Goal: Use online tool/utility

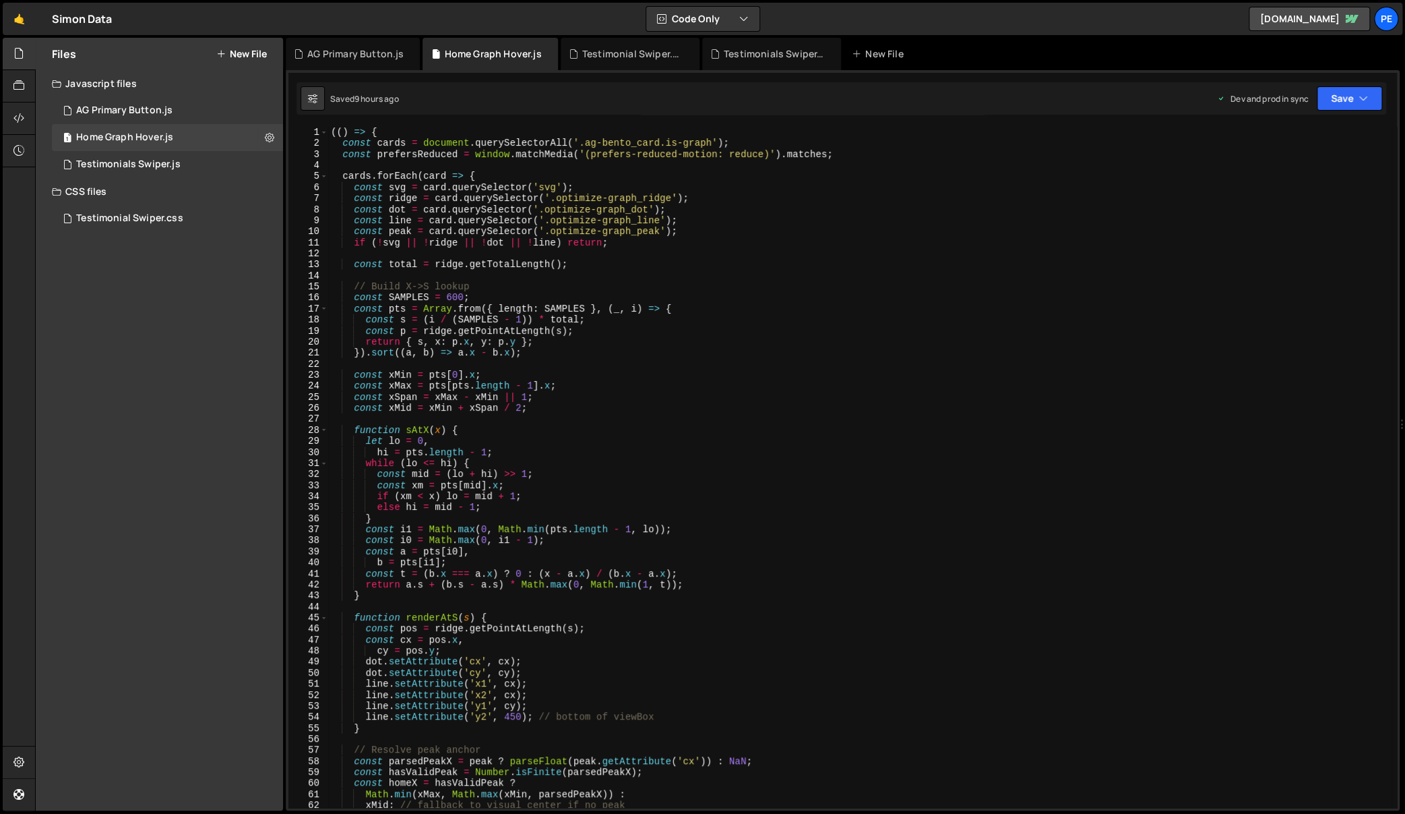
click at [409, 216] on div "(( ) => { const cards = document . querySelectorAll ( '.ag-bento_card.is-graph'…" at bounding box center [860, 479] width 1064 height 704
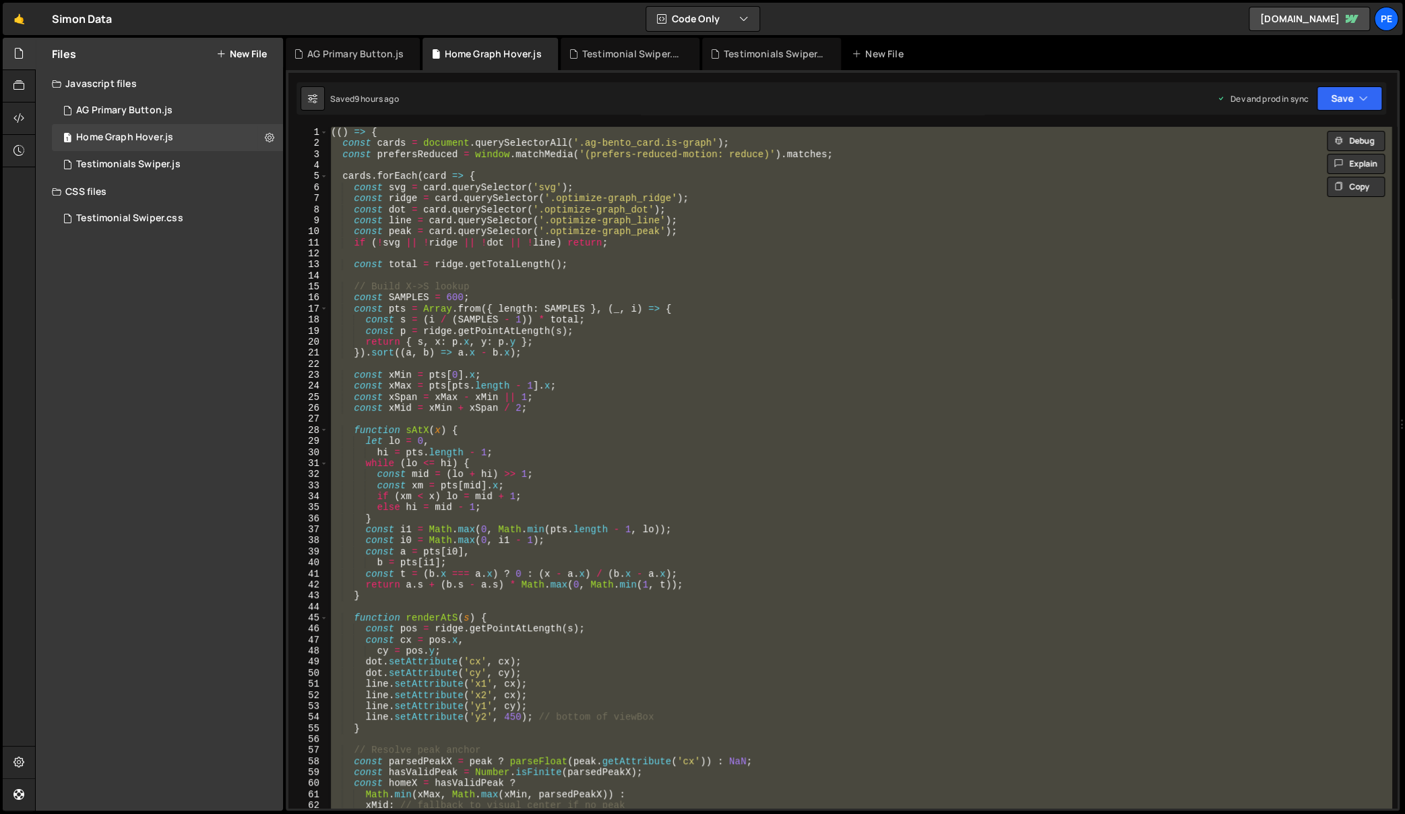
click at [696, 272] on div "(( ) => { const cards = document . querySelectorAll ( '.ag-bento_card.is-graph'…" at bounding box center [860, 479] width 1064 height 704
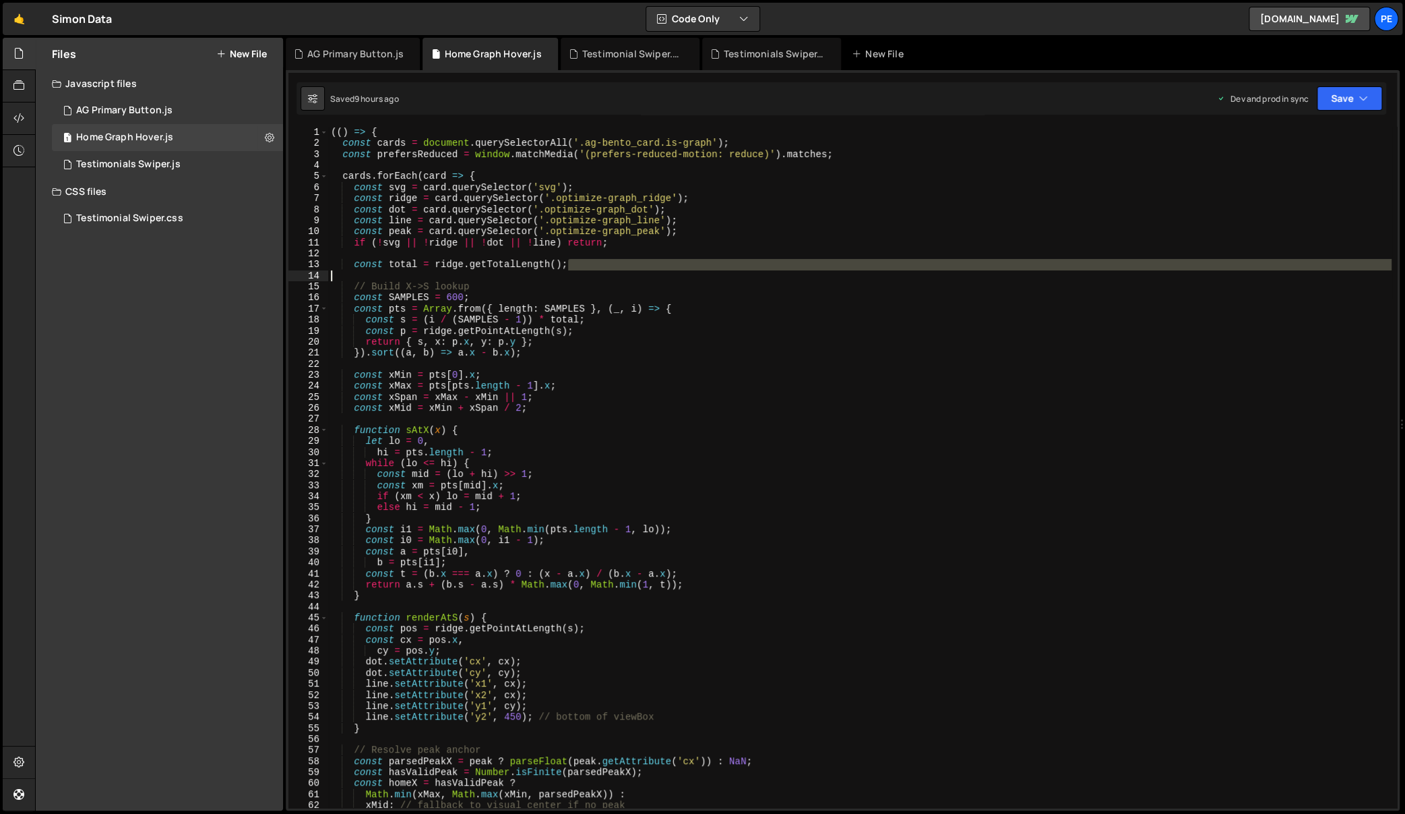
type textarea "})();"
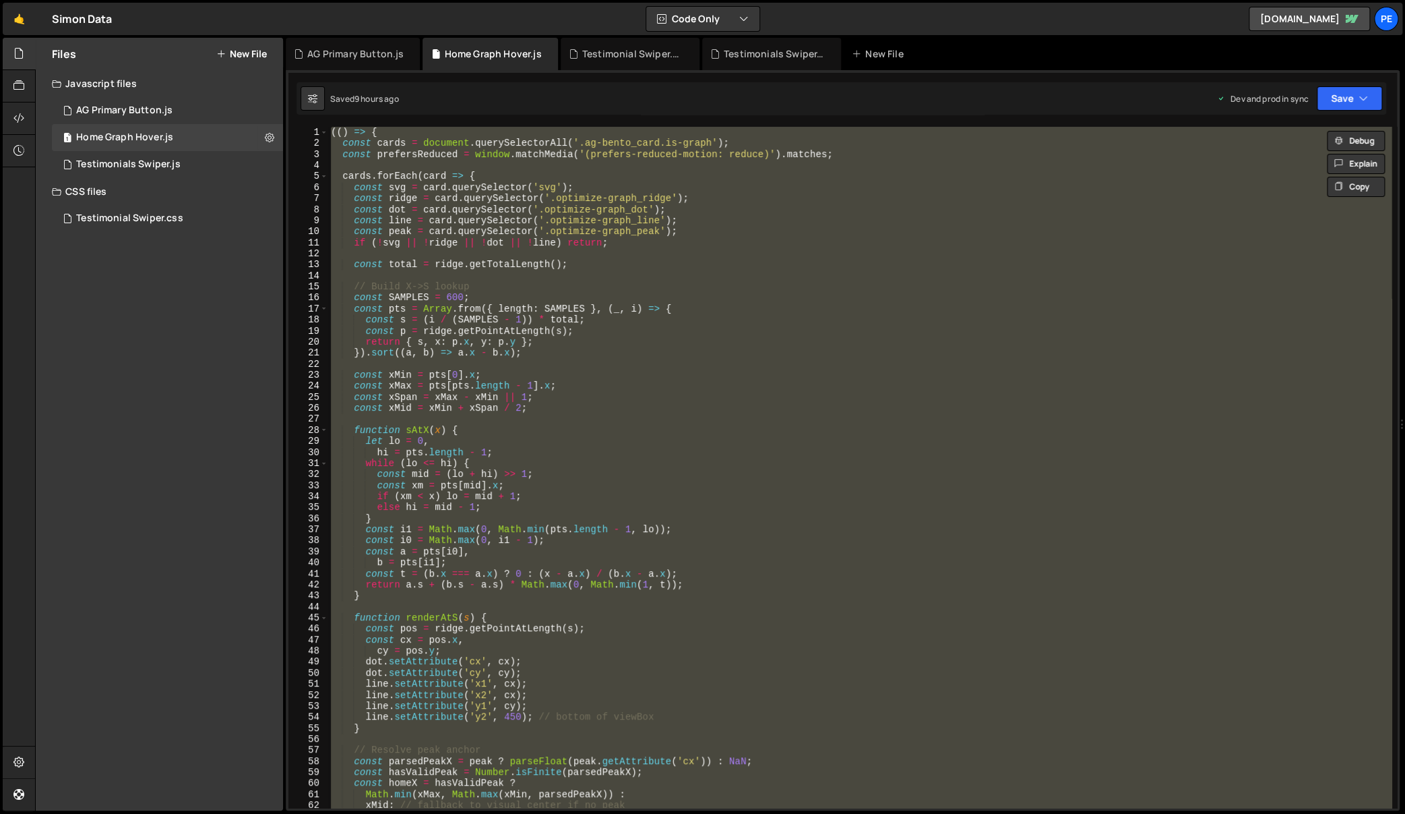
paste textarea
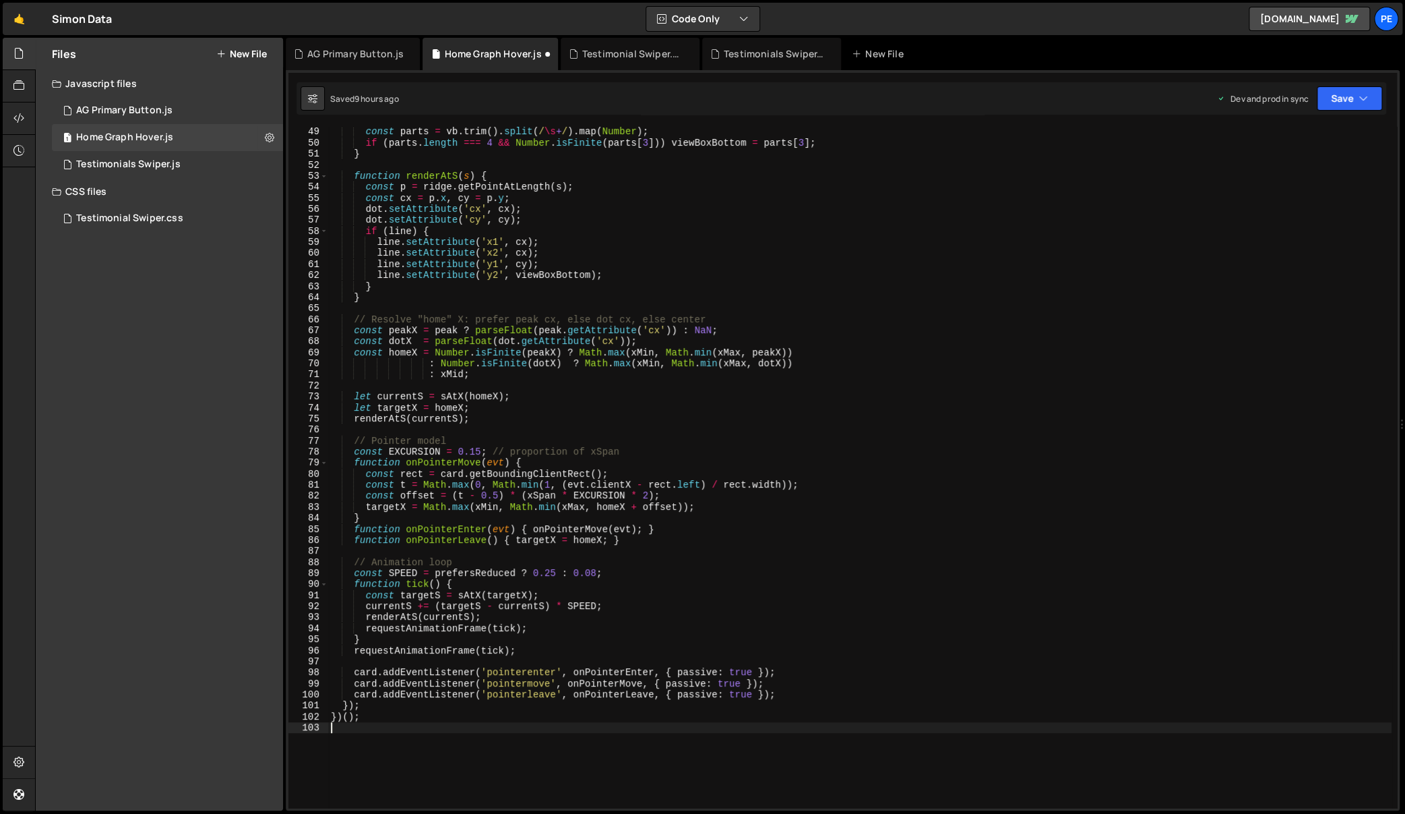
scroll to position [606, 0]
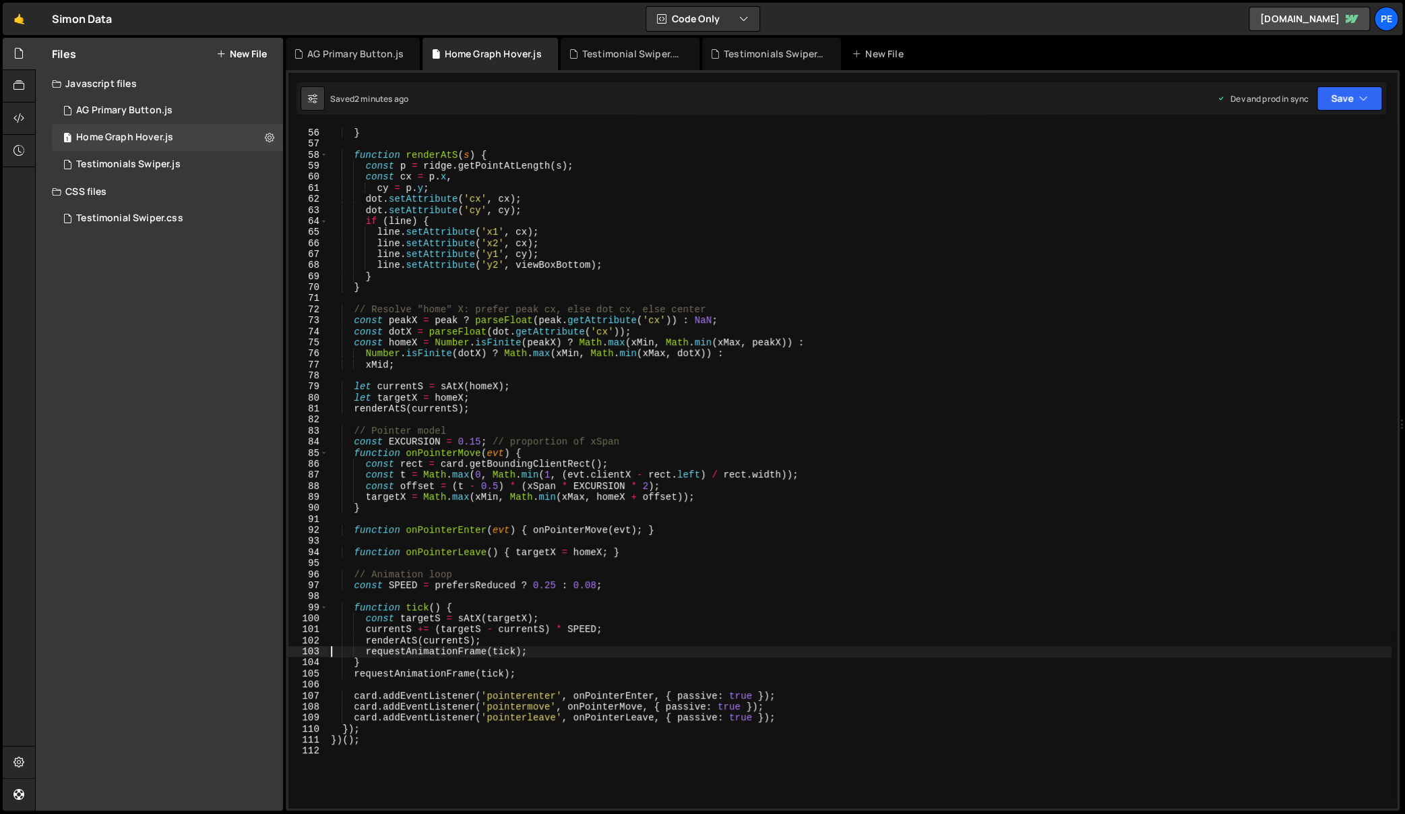
click at [823, 284] on div "if ( parts . length === 4 && Number . isFinite ( parts [ 3 ])) viewBoxBottom = …" at bounding box center [860, 469] width 1064 height 704
type textarea "})();"
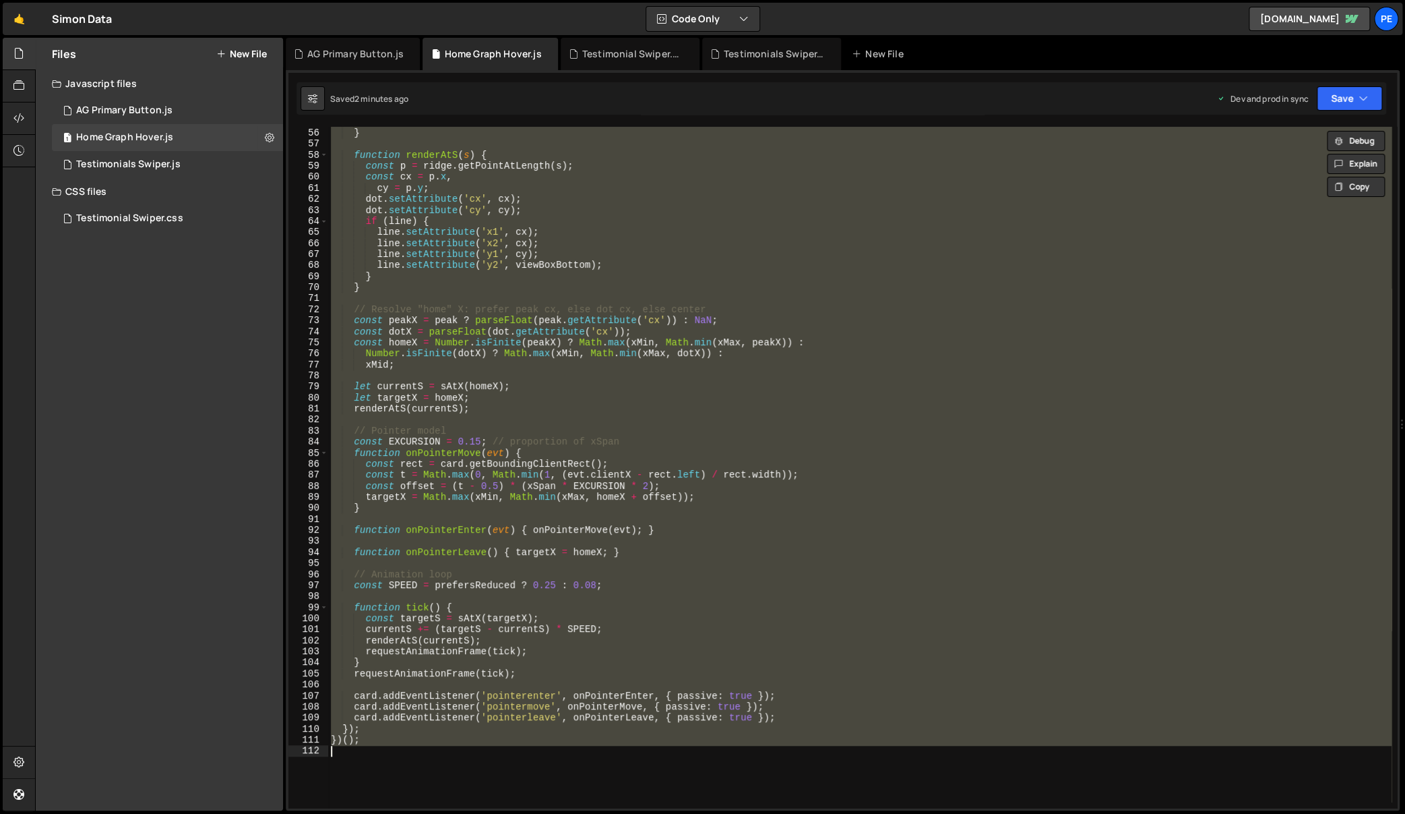
paste textarea
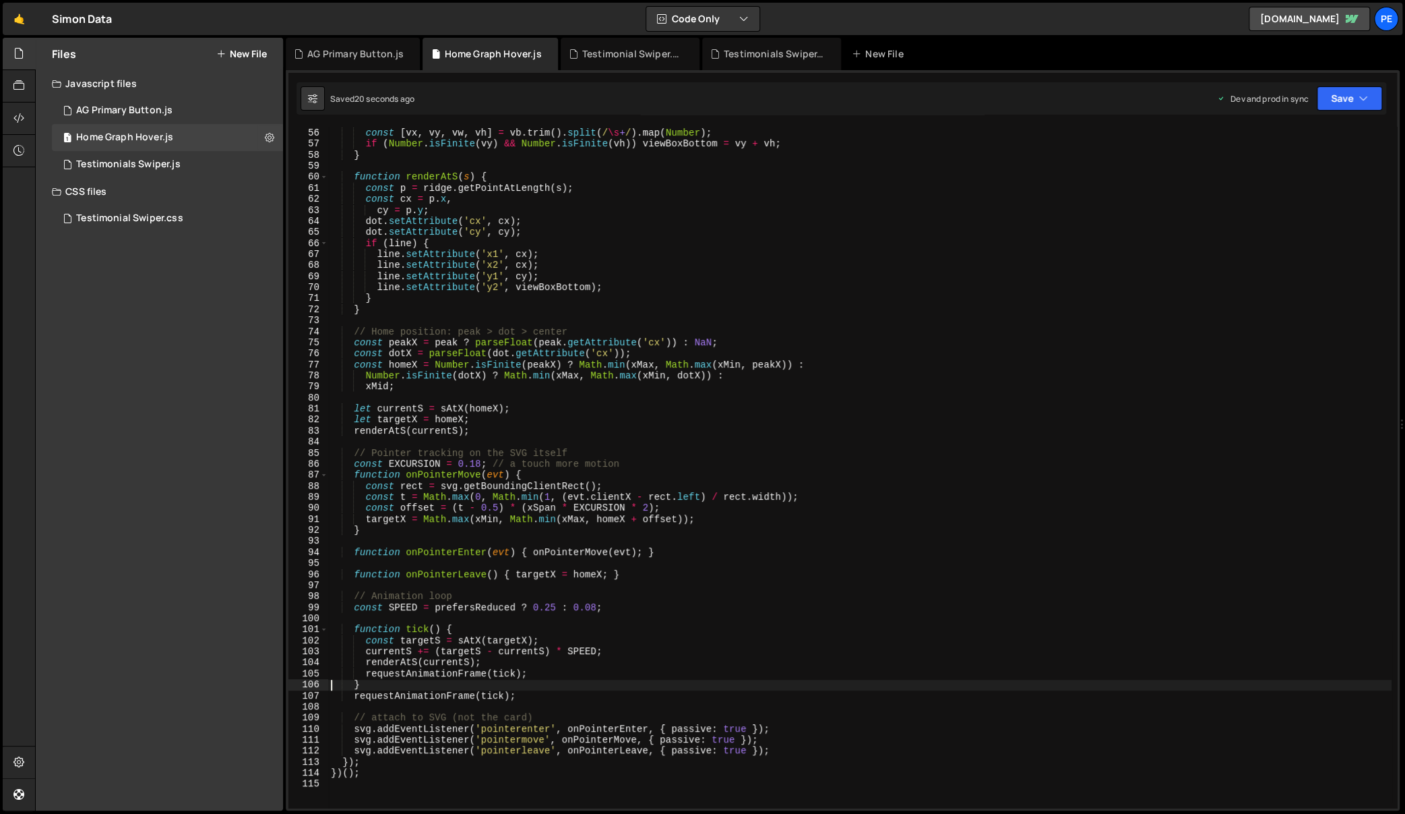
click at [759, 379] on div "if ( vb ) { const [ vx , vy , vw , vh ] = vb . trim ( ) . split ( / \s + / ) . …" at bounding box center [860, 469] width 1064 height 704
type textarea "})();"
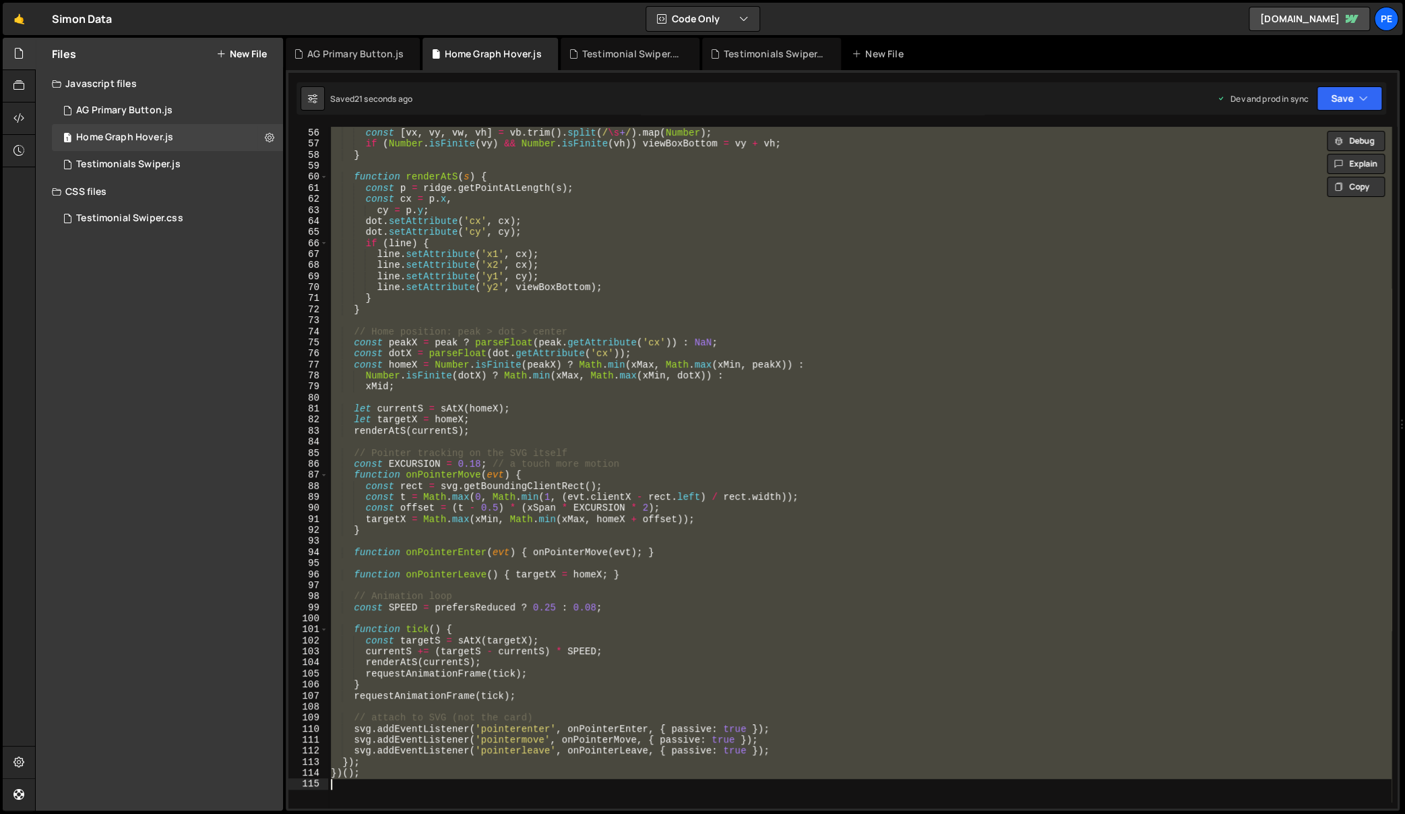
paste textarea
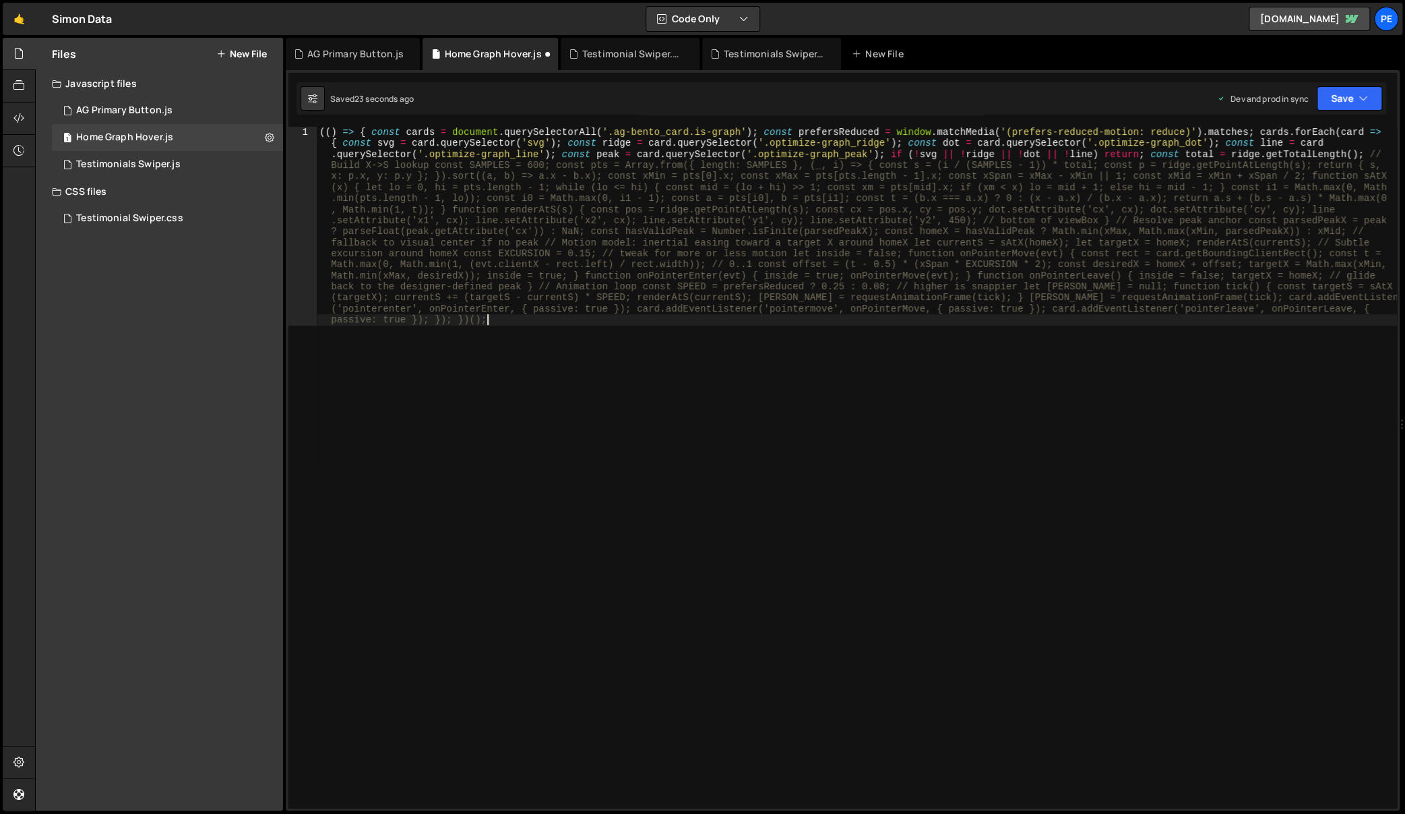
click at [750, 502] on div "(( ) => { const cards = document . querySelectorAll ( '.ag-bento_card.is-graph'…" at bounding box center [857, 666] width 1080 height 1078
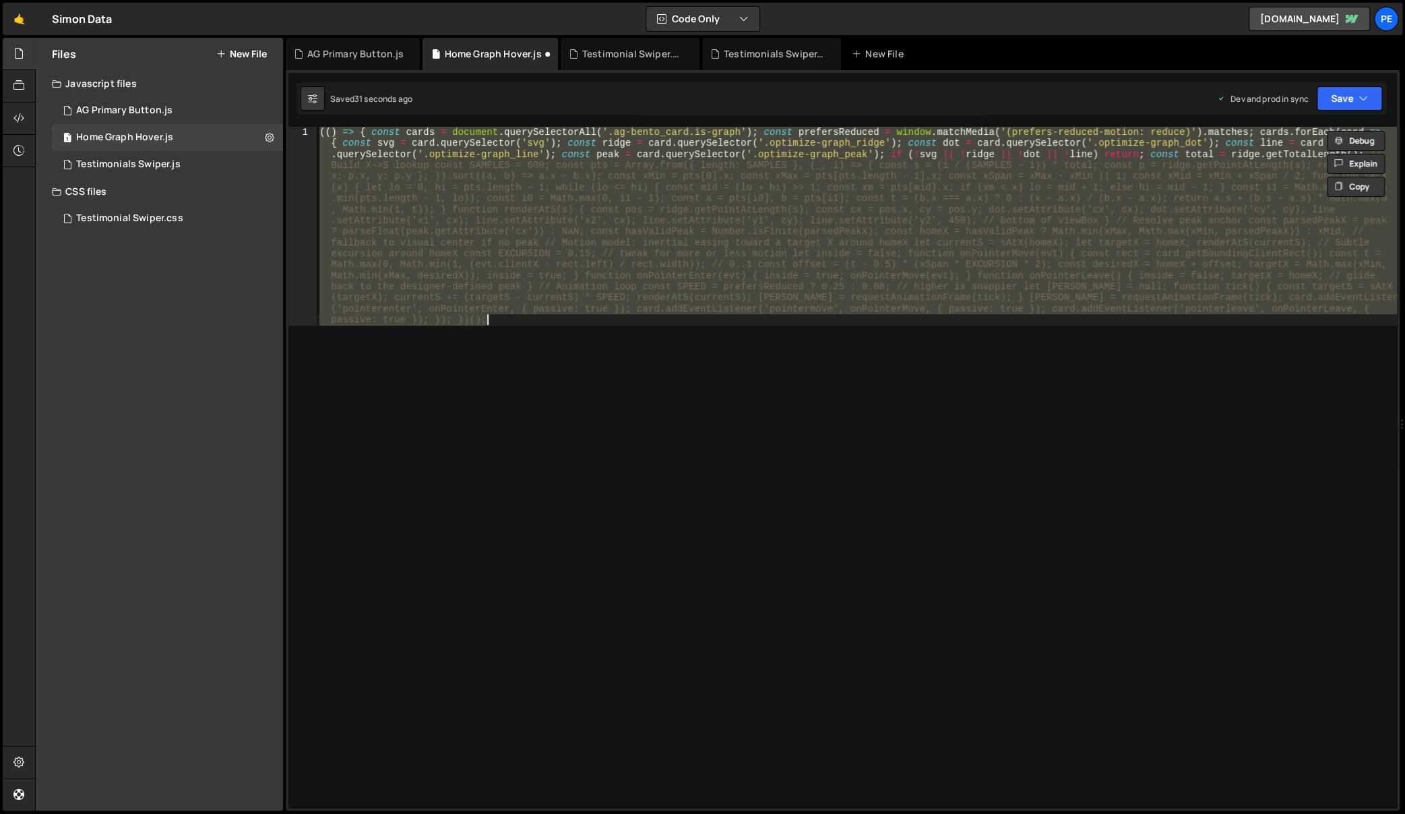
click at [886, 457] on div "(( ) => { const cards = document . querySelectorAll ( '.ag-bento_card.is-graph'…" at bounding box center [857, 467] width 1080 height 681
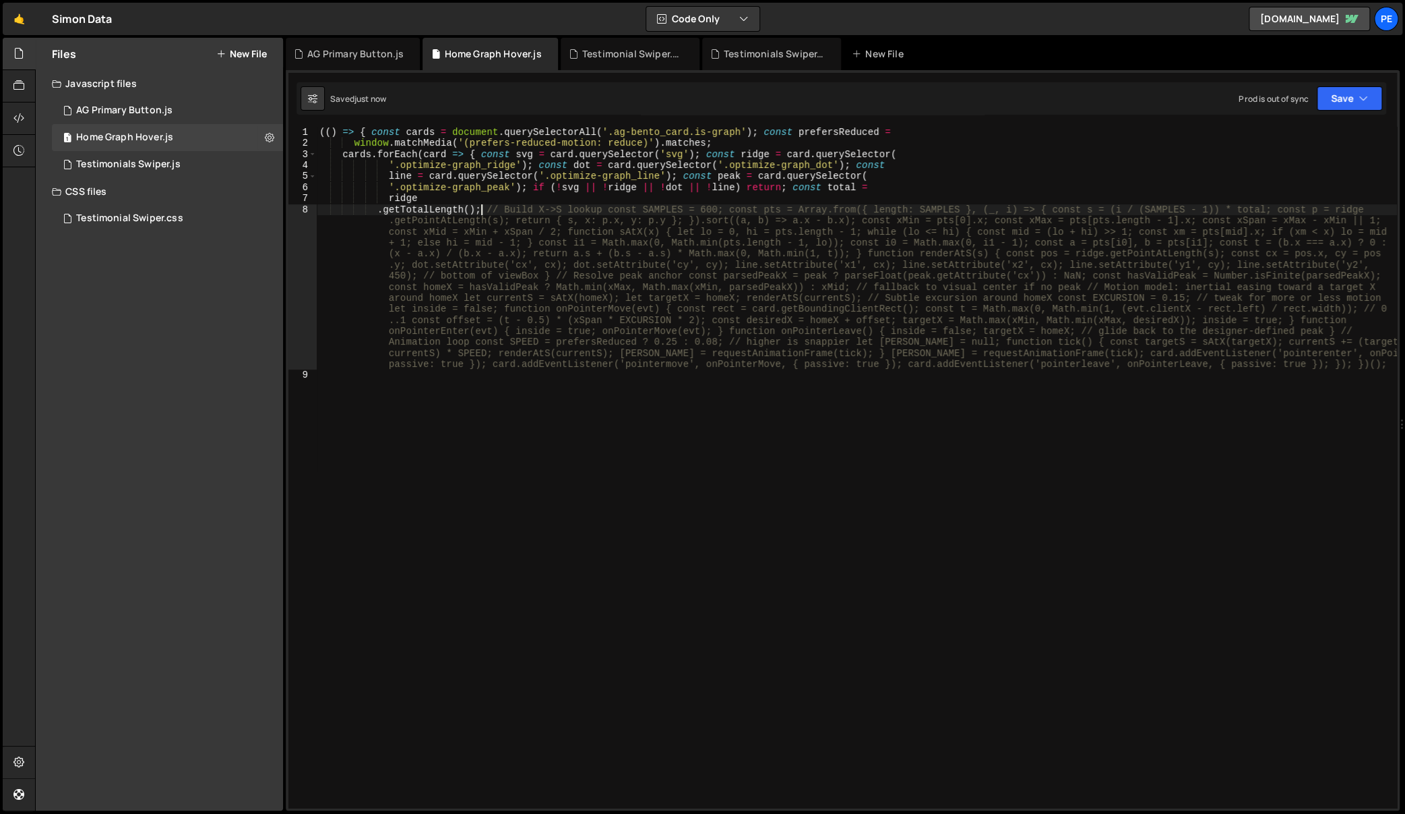
click at [481, 206] on div "(( ) => { const cards = document . querySelectorAll ( '.ag-bento_card.is-graph'…" at bounding box center [857, 479] width 1080 height 704
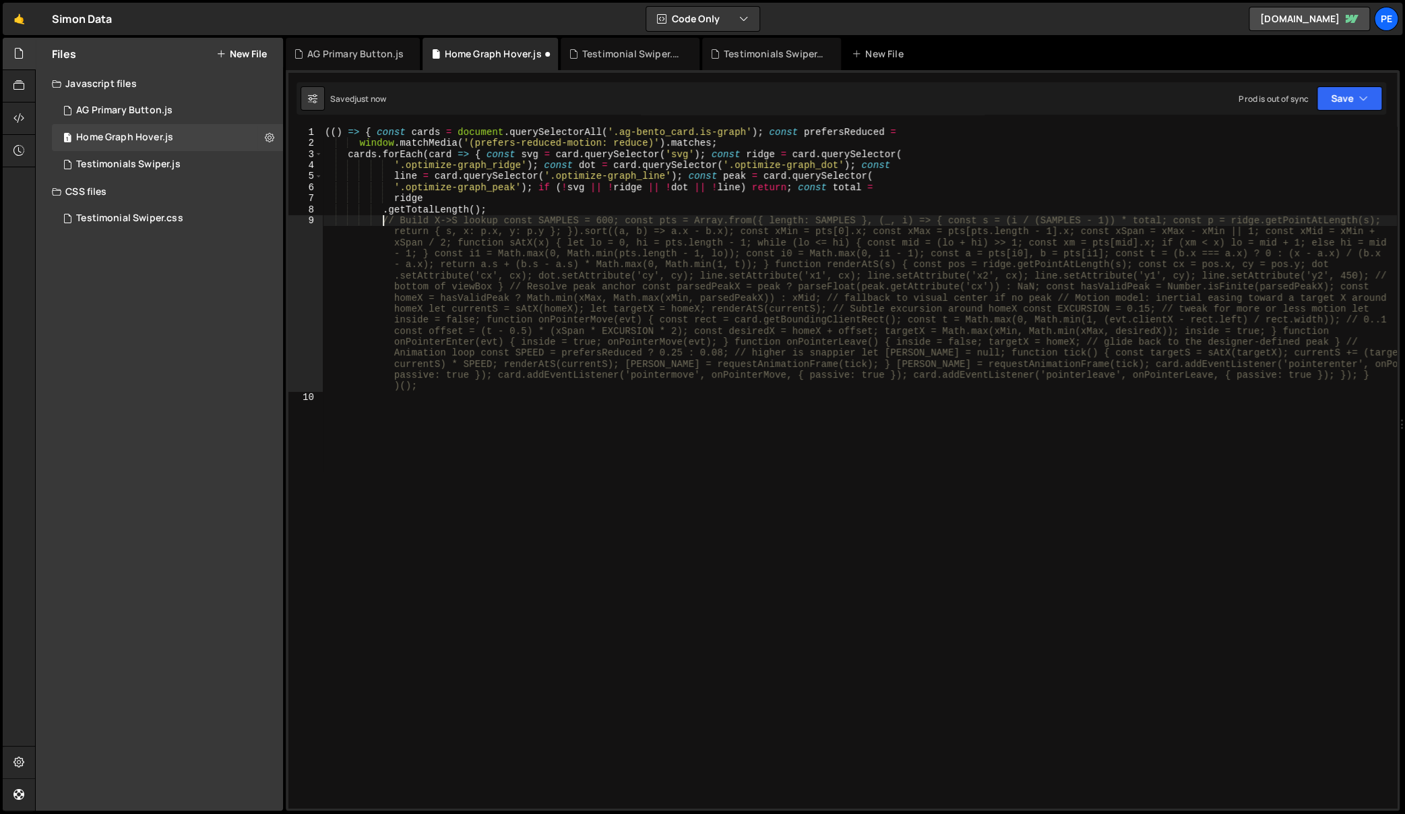
drag, startPoint x: 503, startPoint y: 219, endPoint x: 642, endPoint y: 195, distance: 140.8
click at [506, 219] on div "(( ) => { const cards = document . querySelectorAll ( '.ag-bento_card.is-graph'…" at bounding box center [859, 479] width 1075 height 704
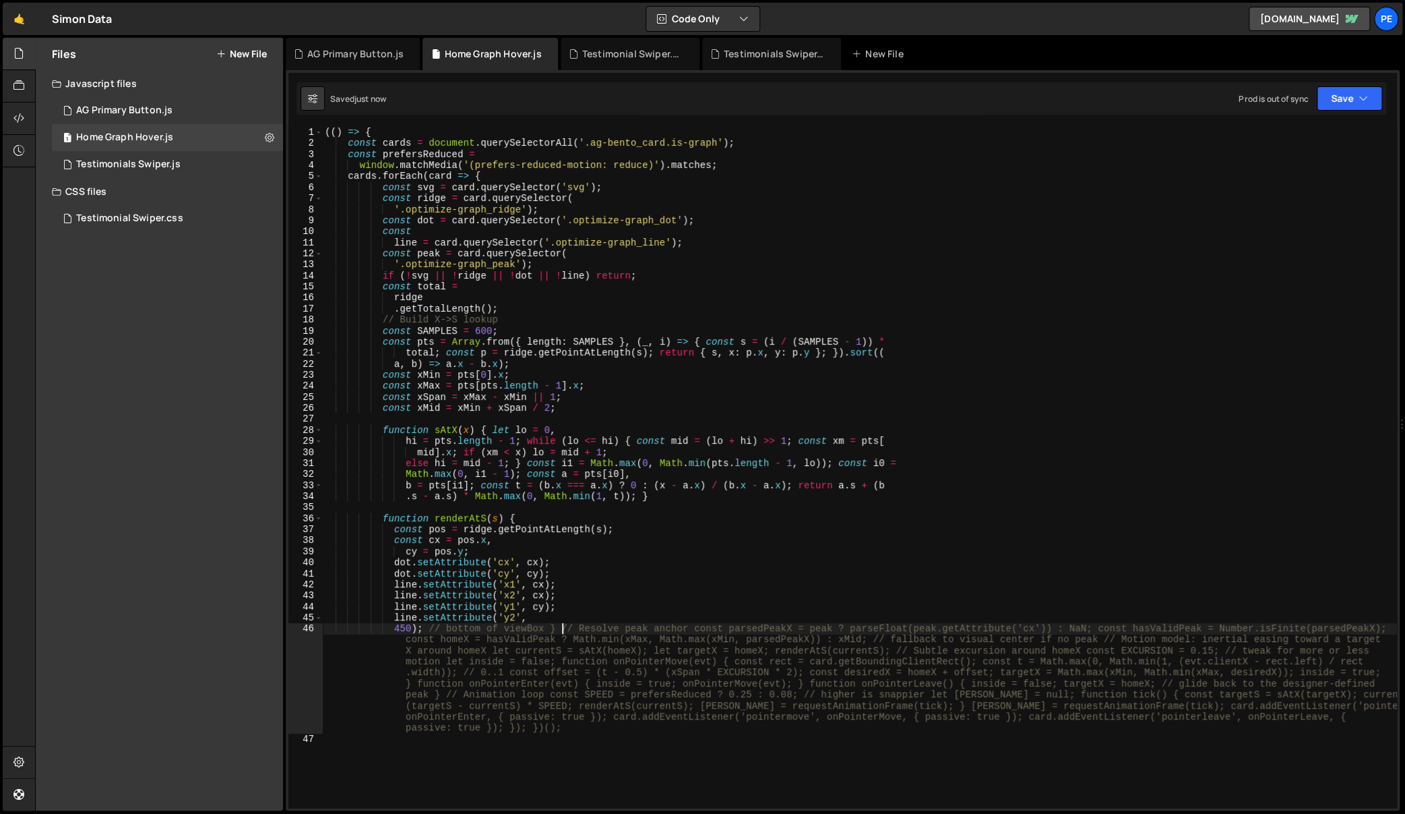
click at [560, 630] on div "(( ) => { const cards = document . querySelectorAll ( '.ag-bento_card.is-graph'…" at bounding box center [859, 479] width 1075 height 704
click at [428, 624] on div "(( ) => { const cards = document . querySelectorAll ( '.ag-bento_card.is-graph'…" at bounding box center [859, 479] width 1075 height 704
click at [529, 636] on div "(( ) => { const cards = document . querySelectorAll ( '.ag-bento_card.is-graph'…" at bounding box center [859, 479] width 1075 height 704
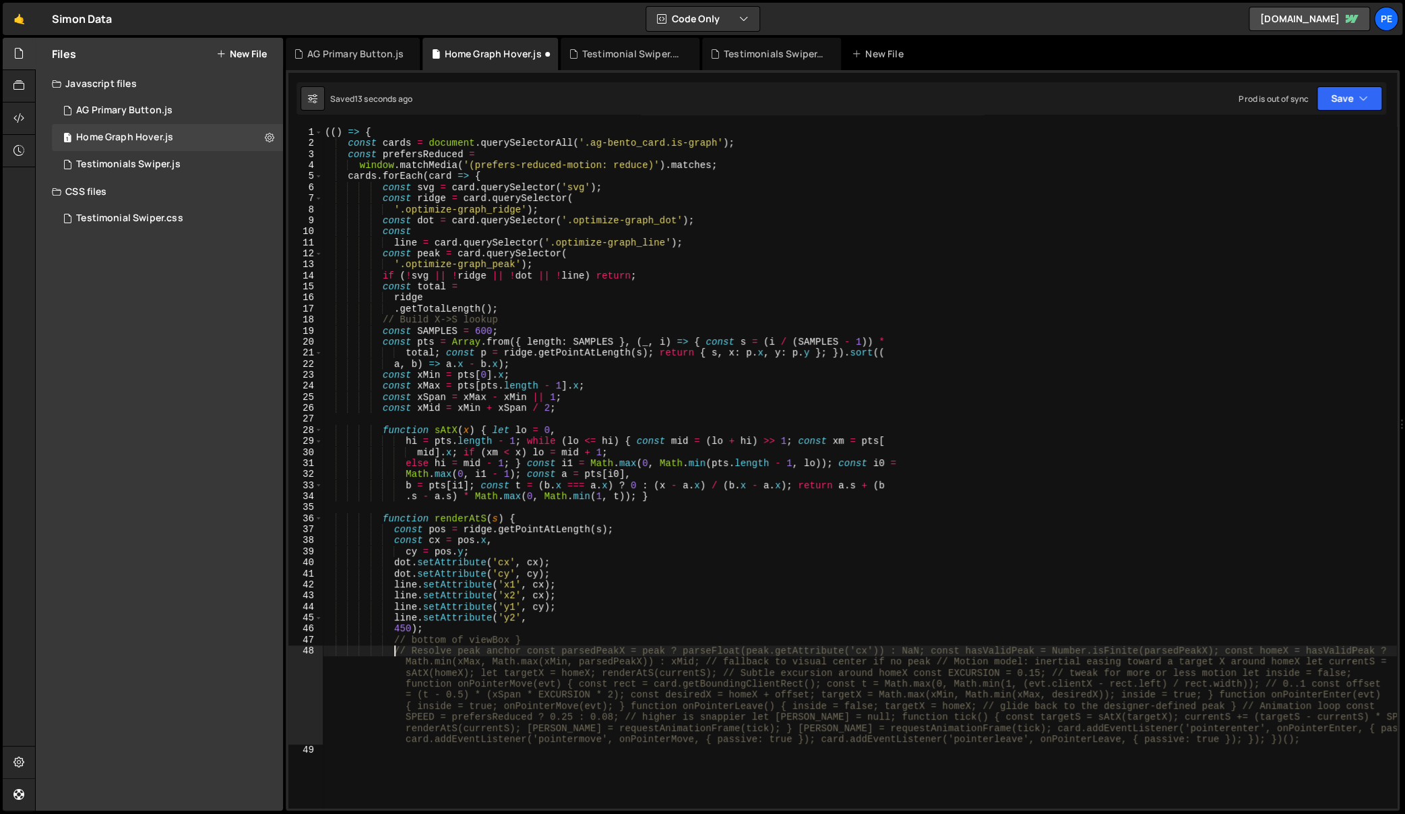
click at [523, 648] on div "(( ) => { const cards = document . querySelectorAll ( '.ag-bento_card.is-graph'…" at bounding box center [859, 479] width 1075 height 704
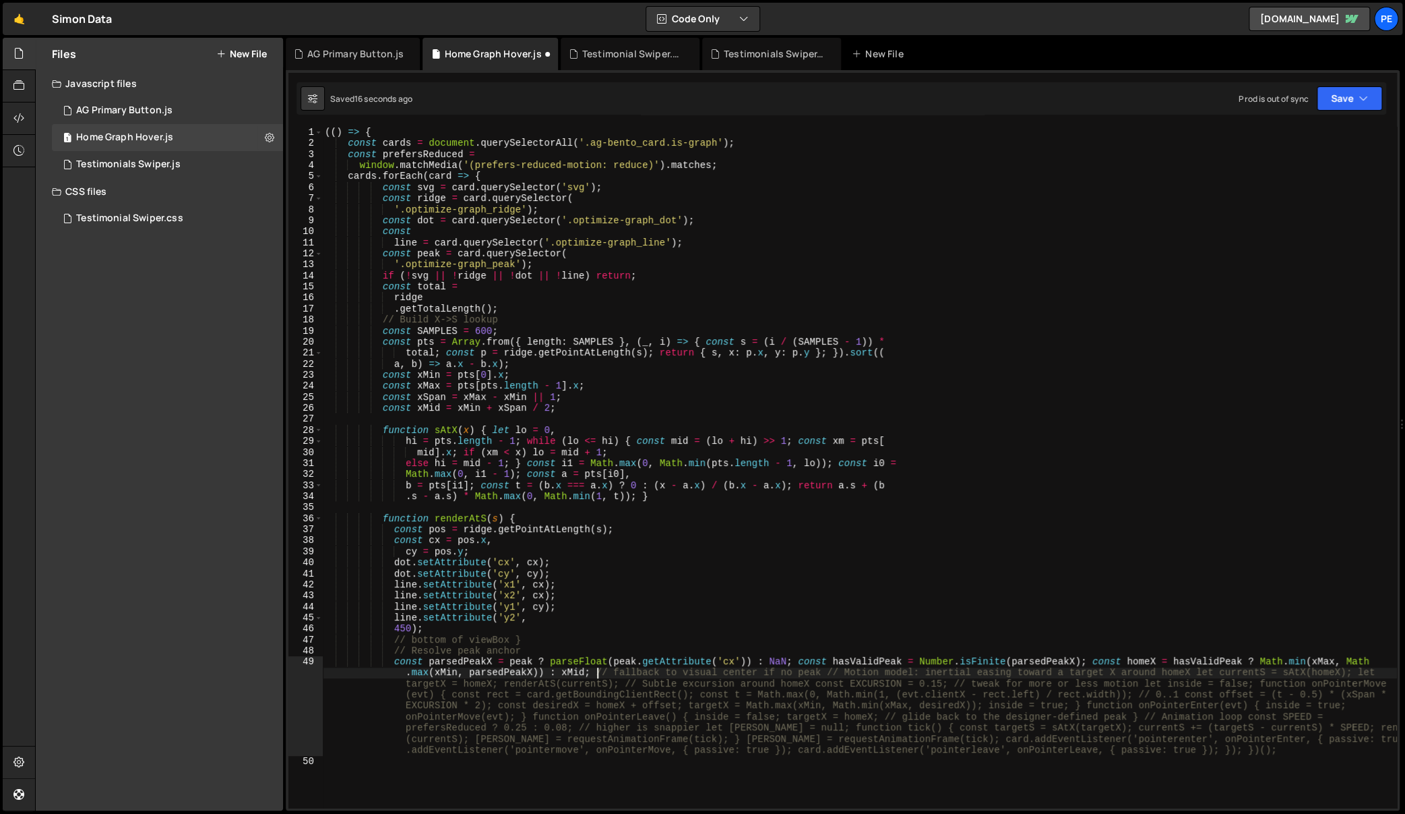
click at [595, 674] on div "(( ) => { const cards = document . querySelectorAll ( '.ag-bento_card.is-graph'…" at bounding box center [859, 479] width 1075 height 704
click at [622, 683] on div "(( ) => { const cards = document . querySelectorAll ( '.ag-bento_card.is-graph'…" at bounding box center [859, 479] width 1075 height 704
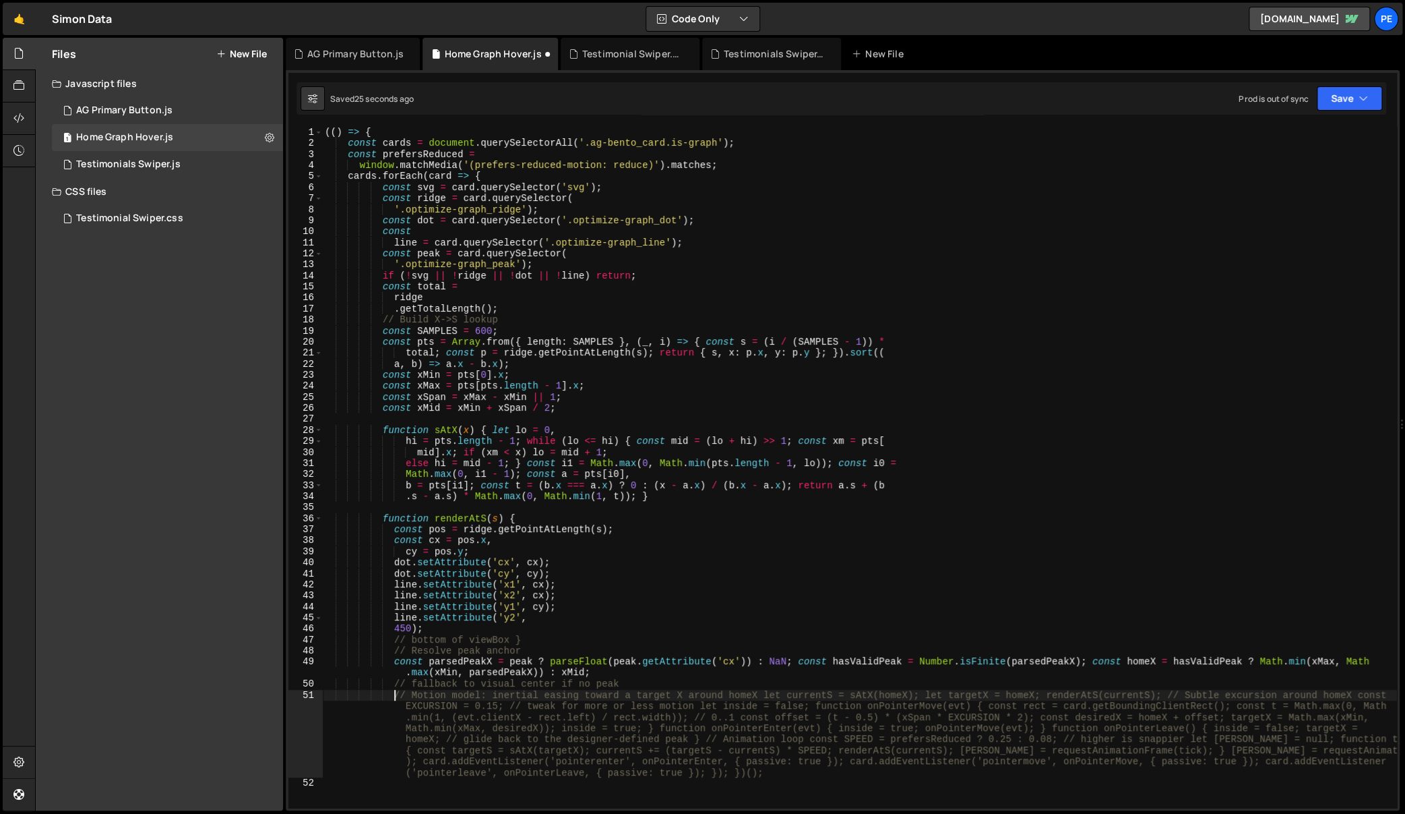
click at [760, 695] on div "(( ) => { const cards = document . querySelectorAll ( '.ag-bento_card.is-graph'…" at bounding box center [859, 479] width 1075 height 704
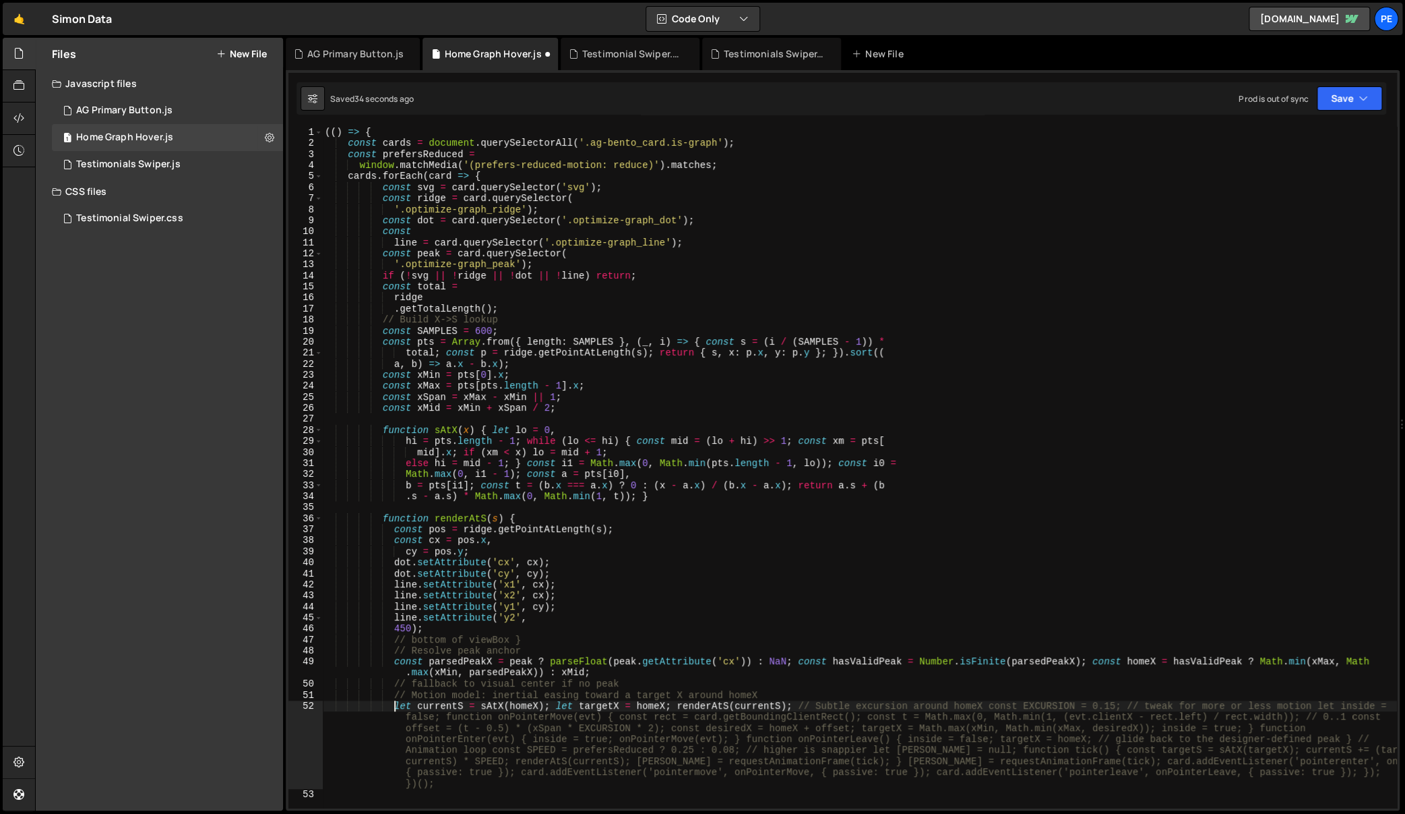
click at [539, 642] on div "(( ) => { const cards = document . querySelectorAll ( '.ag-bento_card.is-graph'…" at bounding box center [859, 479] width 1075 height 704
type textarea "// bottom of viewBox }"
click at [515, 639] on div "(( ) => { const cards = document . querySelectorAll ( '.ag-bento_card.is-graph'…" at bounding box center [859, 479] width 1075 height 704
paste textarea
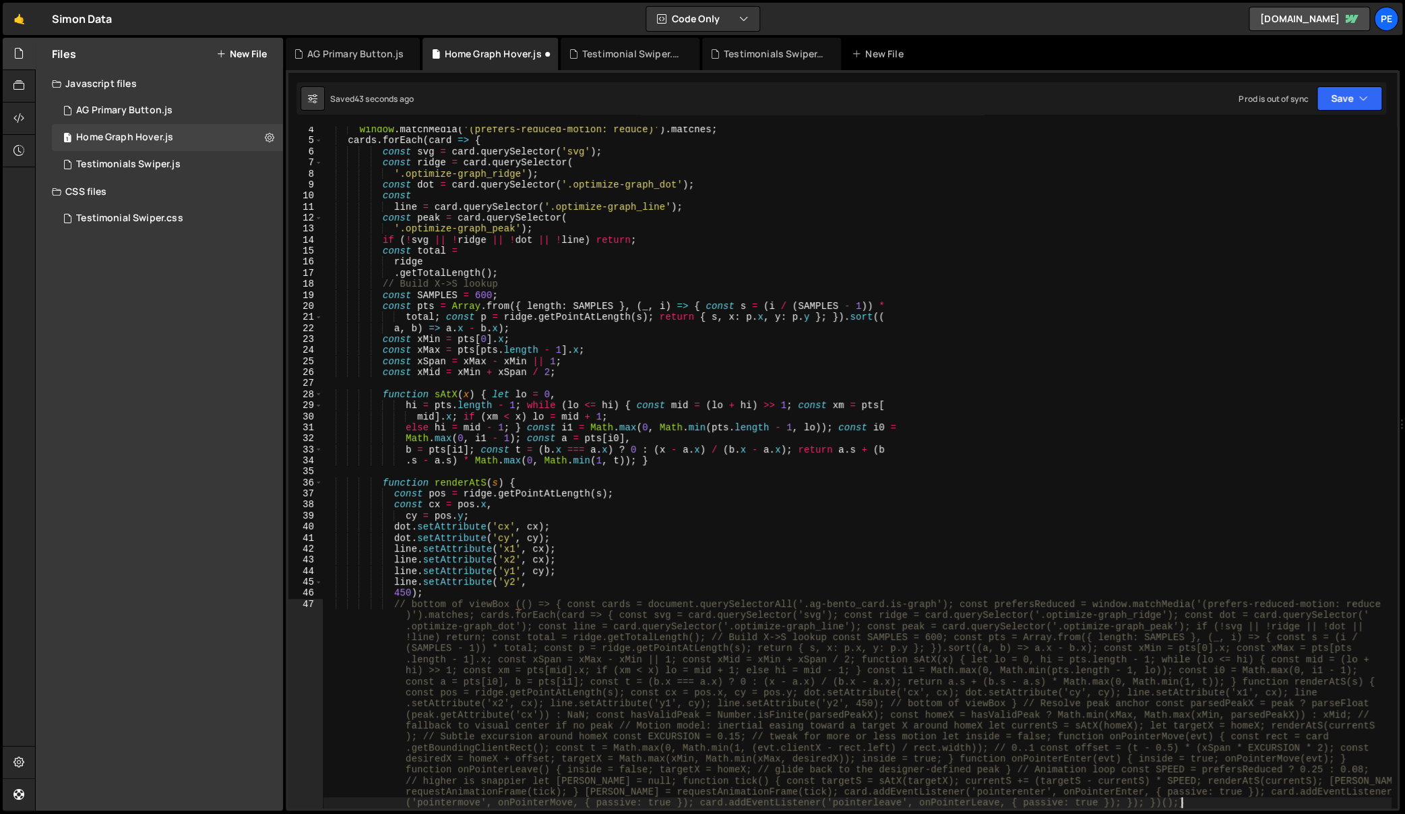
scroll to position [35, 0]
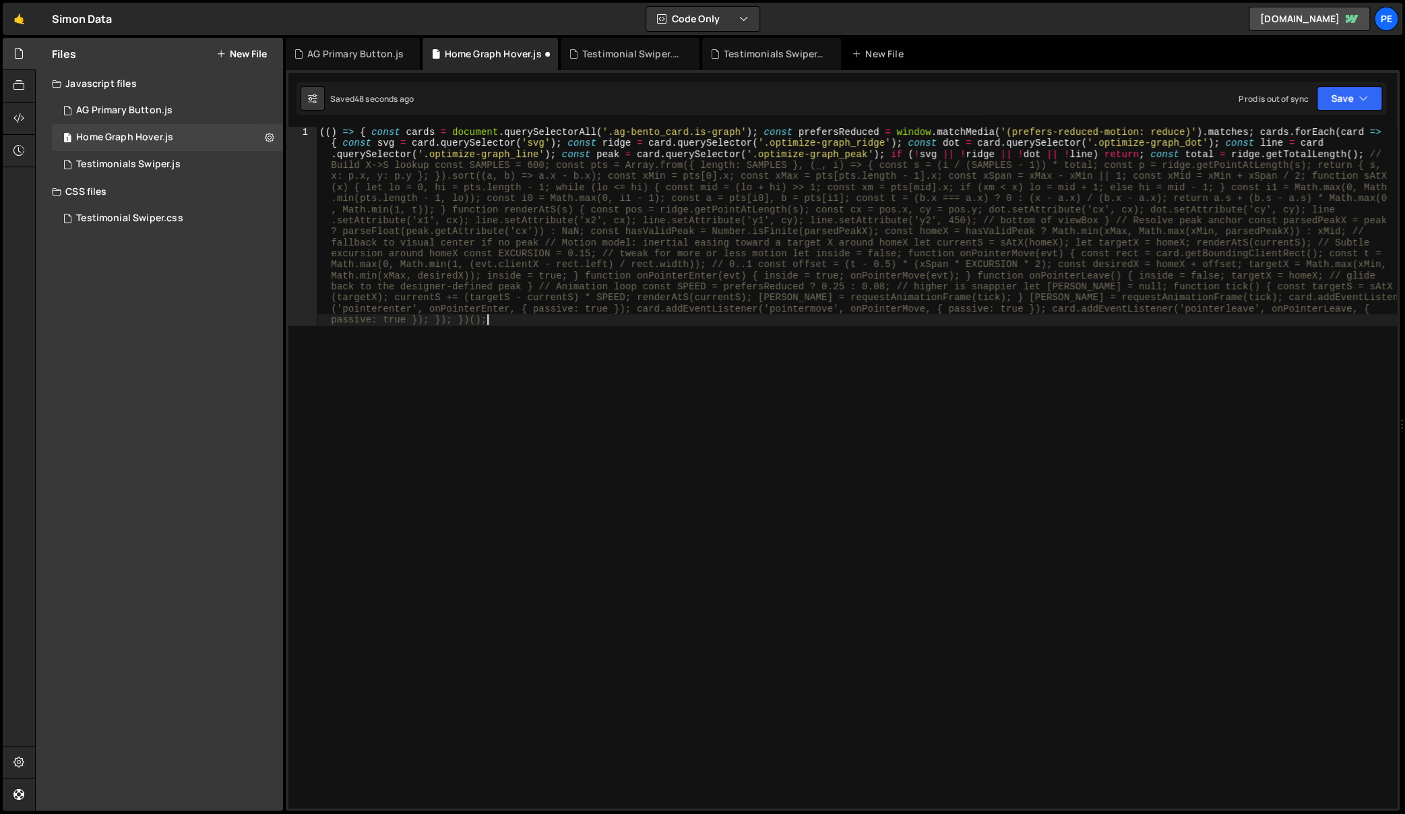
click at [867, 151] on div "(( ) => { const cards = document . querySelectorAll ( '.ag-bento_card.is-graph'…" at bounding box center [857, 666] width 1080 height 1078
click at [461, 125] on div "1 2 3 4 5 6 7 8 9 10 11 12 13 14 15 16 17 18 19 const agSwiper = new Swiper ( '…" at bounding box center [843, 440] width 1114 height 740
type textarea "(() => { const cards = document.querySelectorAll('.ag-bento_card.is-graph'); co…"
click at [367, 130] on div "(( ) => { const cards = document . querySelectorAll ( '.ag-bento_card.is-graph'…" at bounding box center [857, 666] width 1080 height 1078
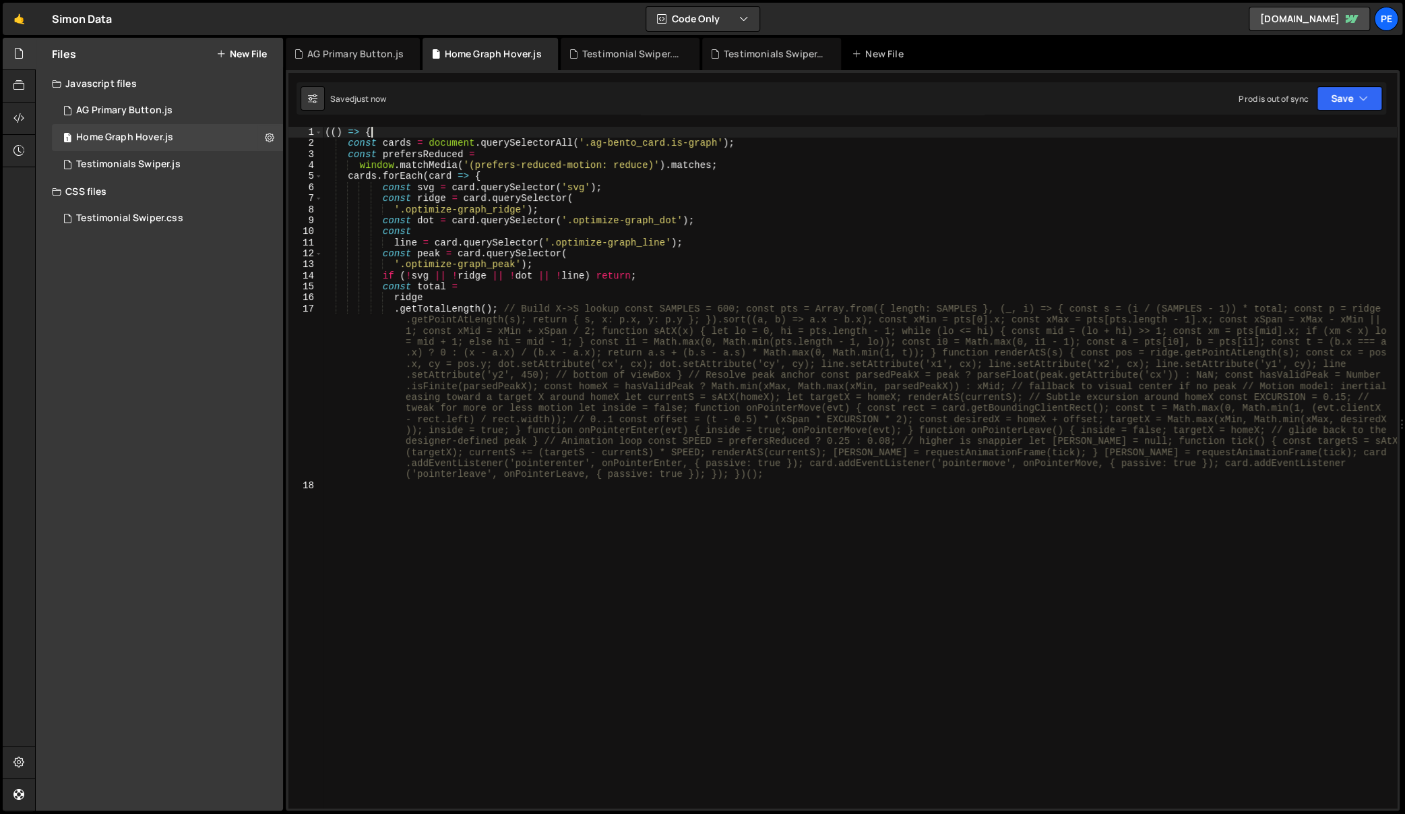
drag, startPoint x: 460, startPoint y: 285, endPoint x: 472, endPoint y: 287, distance: 13.0
click at [462, 284] on div "(( ) => { const cards = document . querySelectorAll ( '.ag-bento_card.is-graph'…" at bounding box center [859, 479] width 1075 height 704
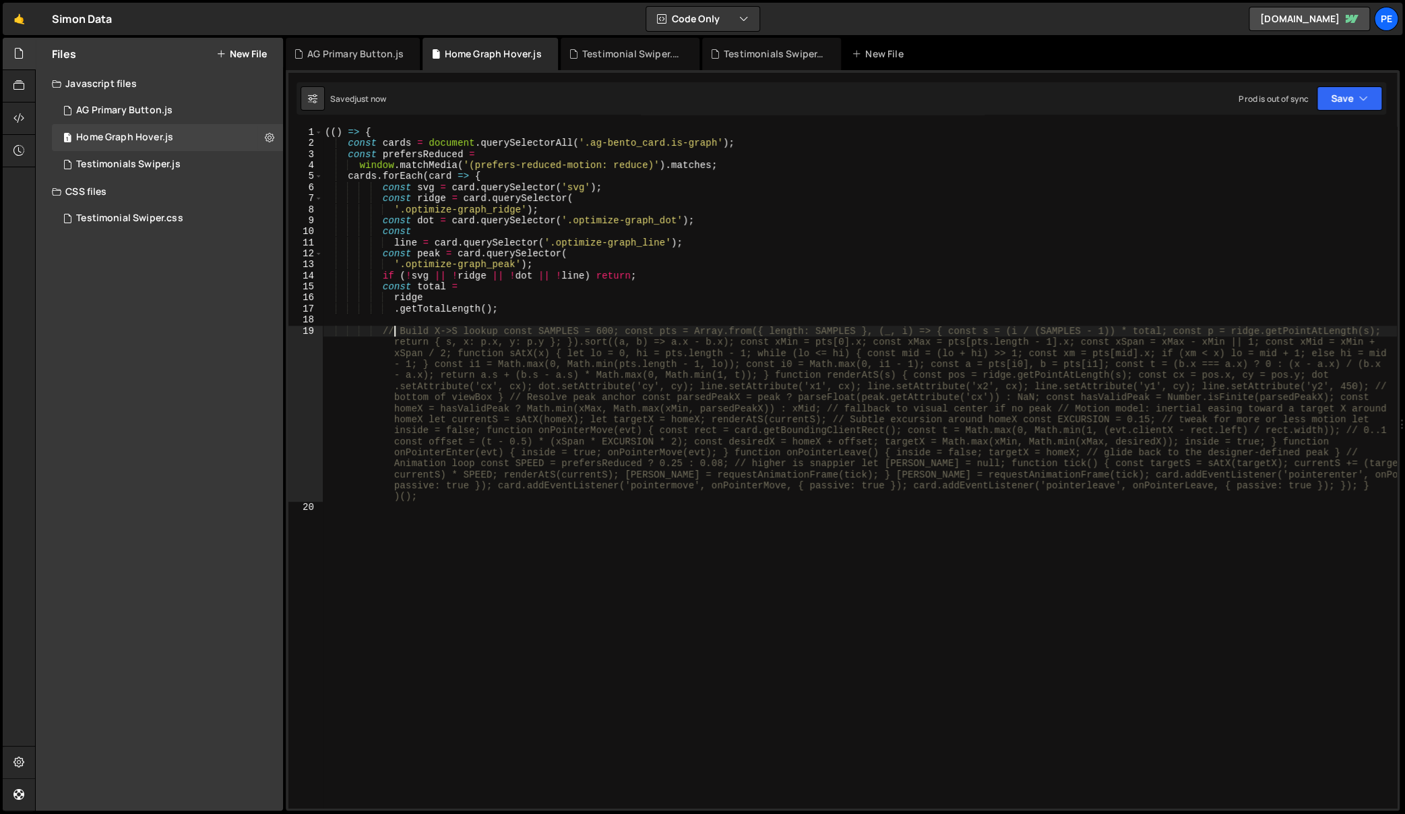
click at [552, 283] on div "(( ) => { const cards = document . querySelectorAll ( '.ag-bento_card.is-graph'…" at bounding box center [859, 479] width 1075 height 704
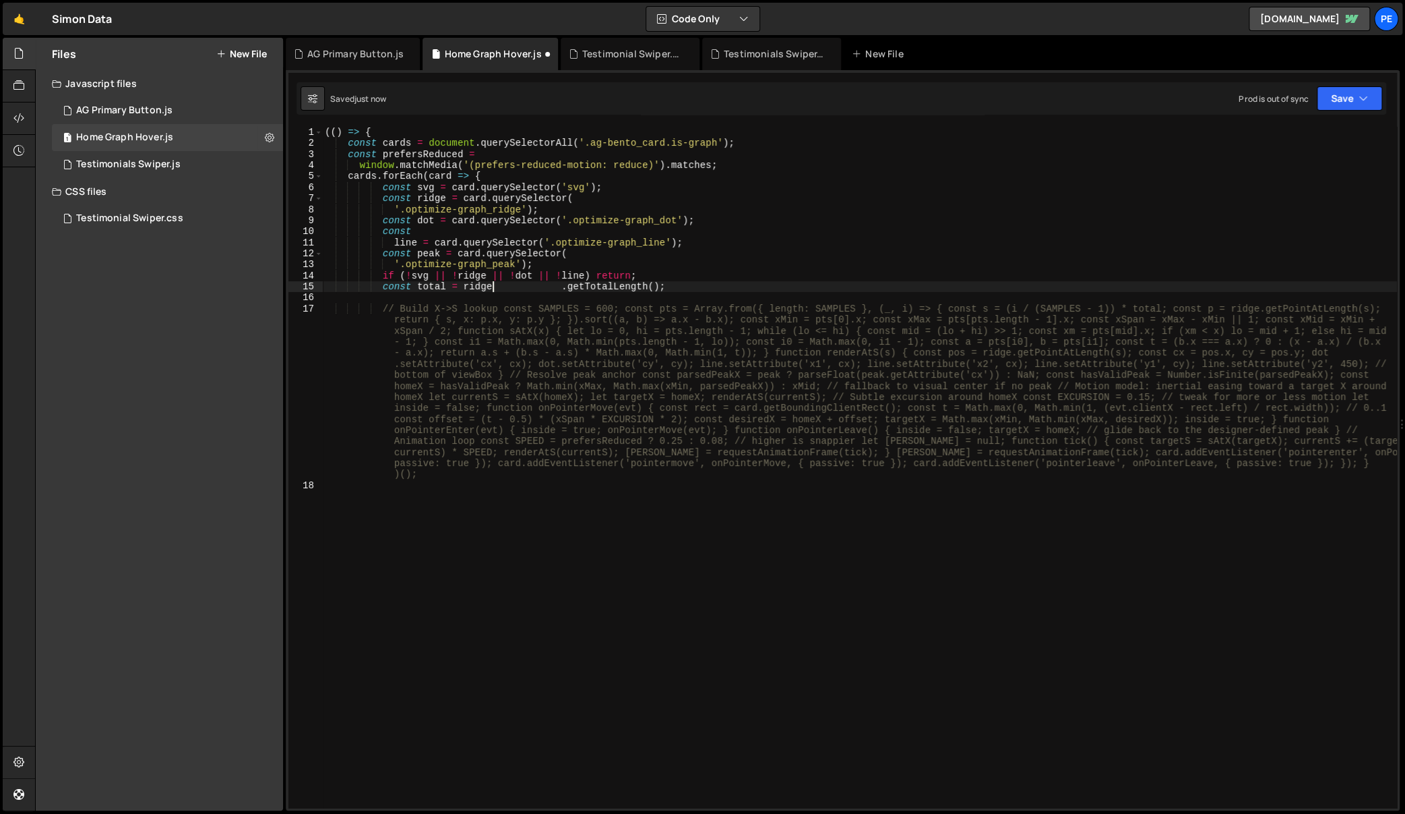
scroll to position [0, 11]
type textarea "const total = ridge .getTotalLength();"
click at [608, 356] on div "(( ) => { const cards = document . querySelectorAll ( '.ag-bento_card.is-graph'…" at bounding box center [859, 479] width 1075 height 704
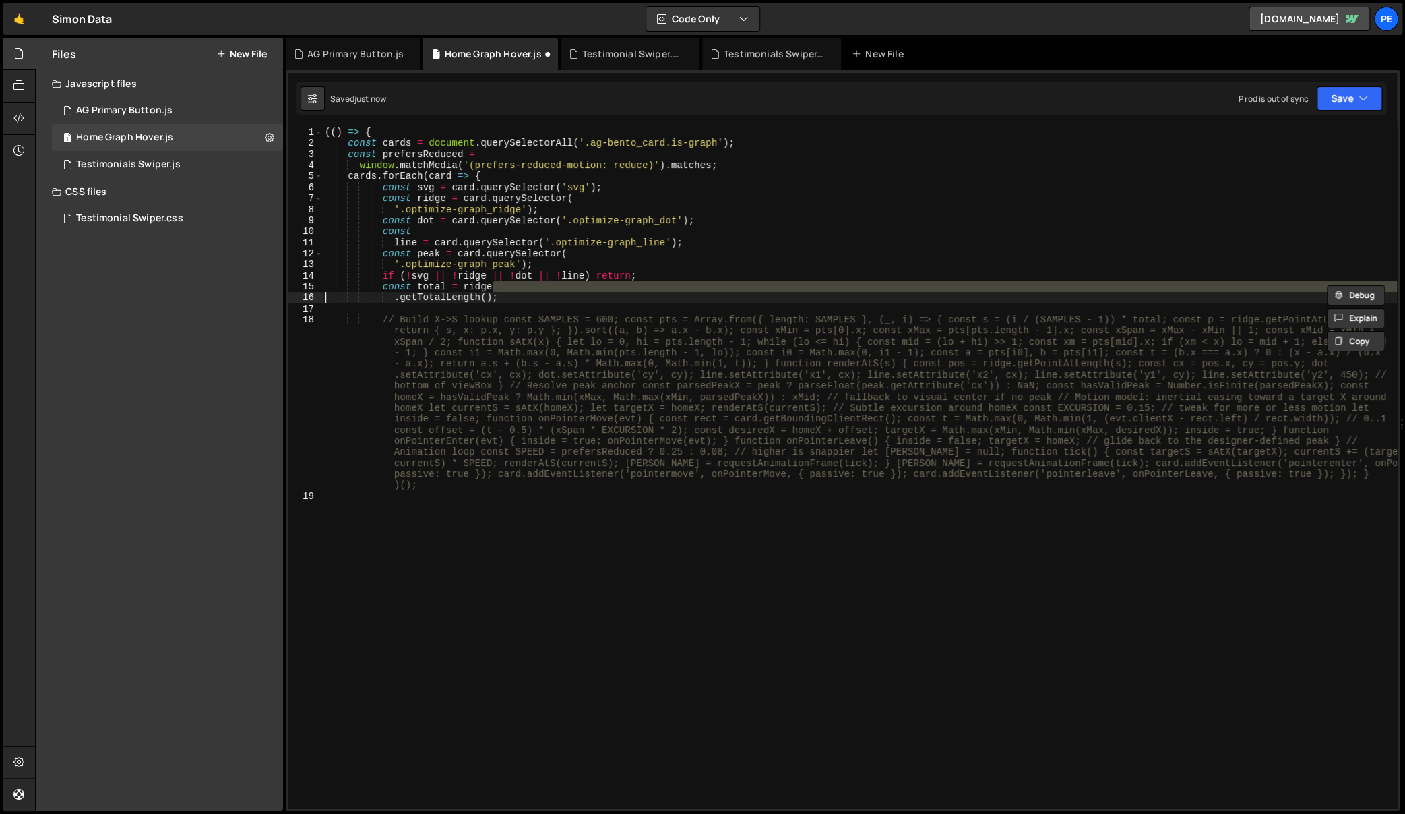
type textarea "const total = ridge"
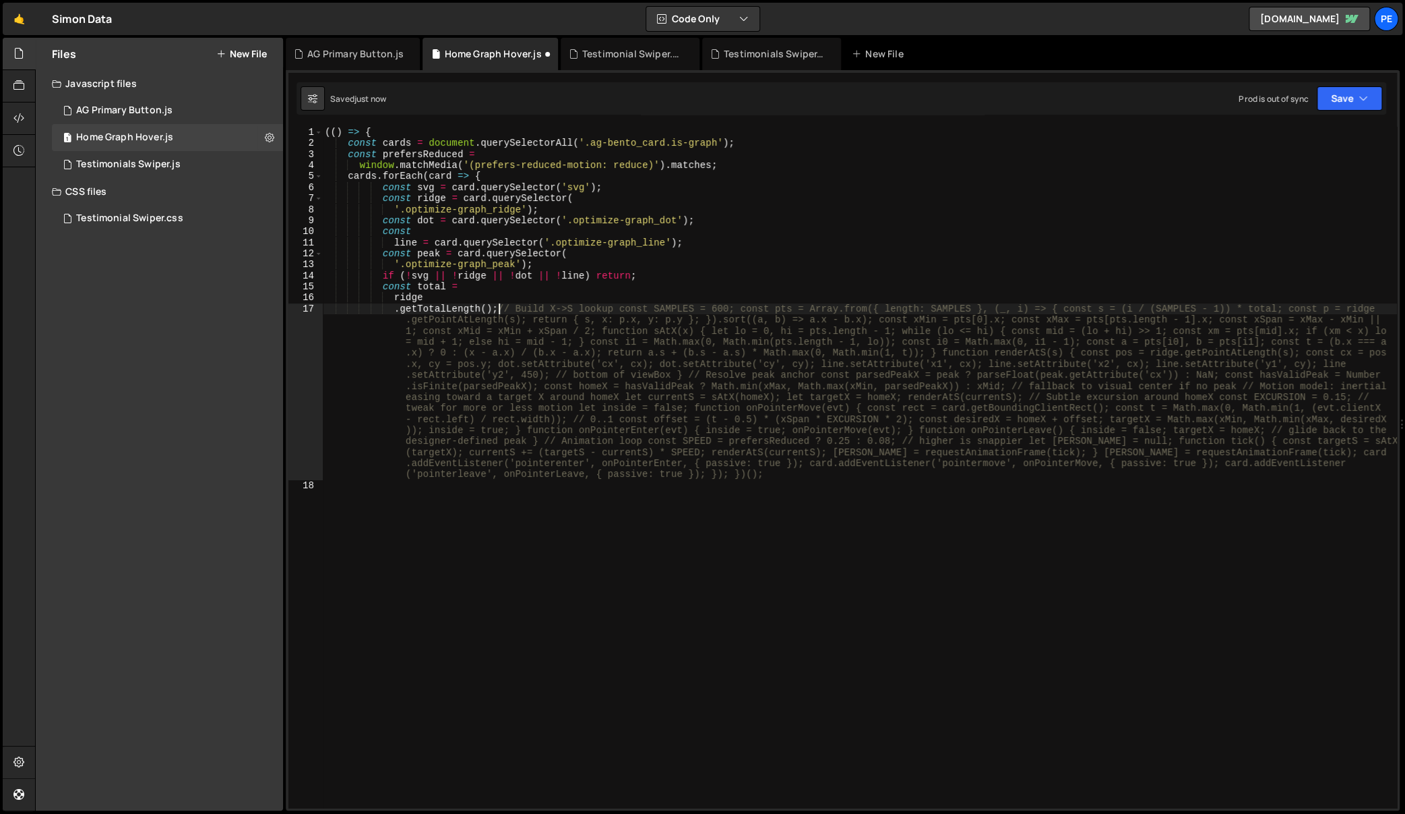
type textarea ".getTotalLength(); // Build X->S lookup const SAMPLES = 600; const pts = Array.…"
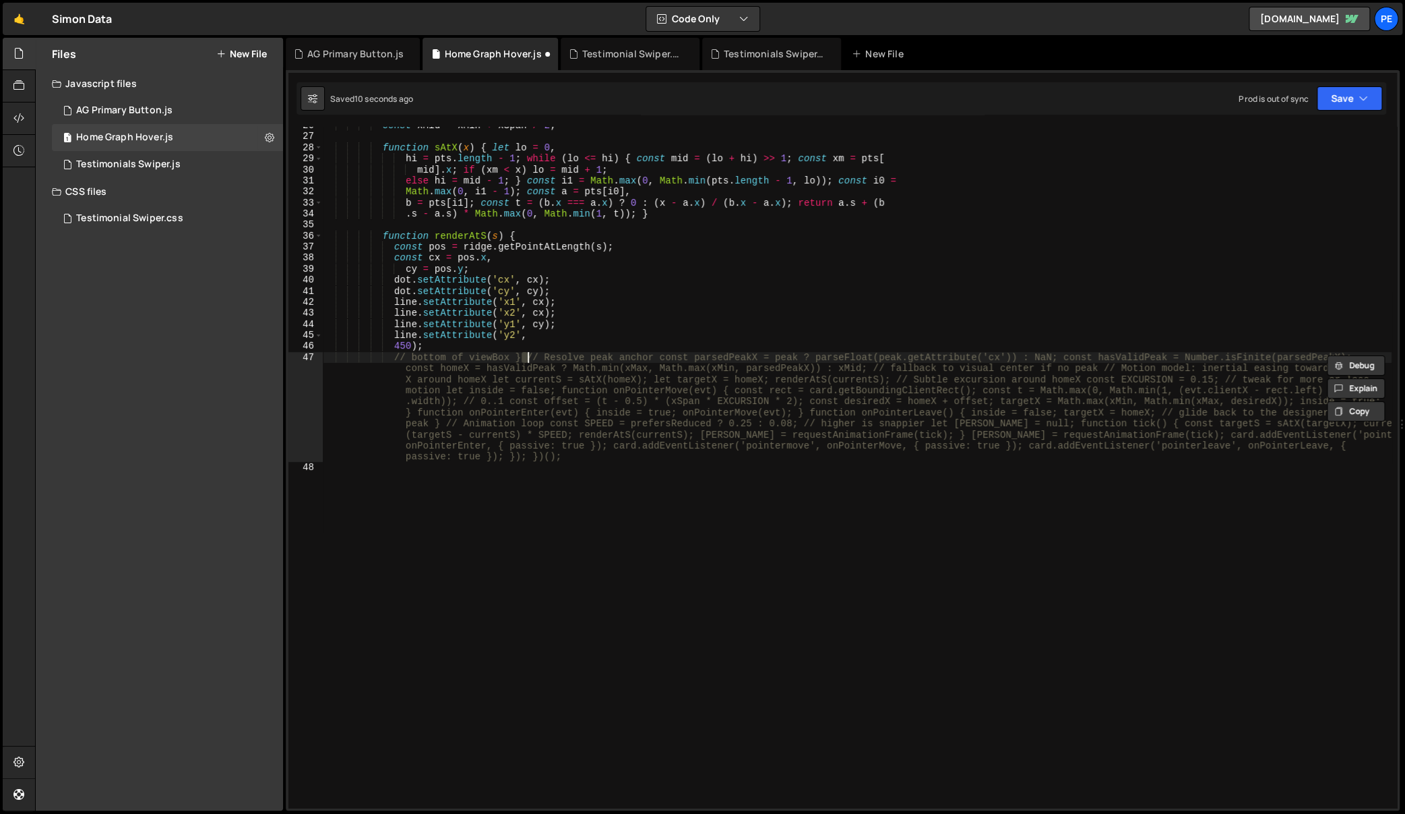
type textarea "450); // bottom of viewBox } // Resolve peak anchor const parsedPeakX = peak ? …"
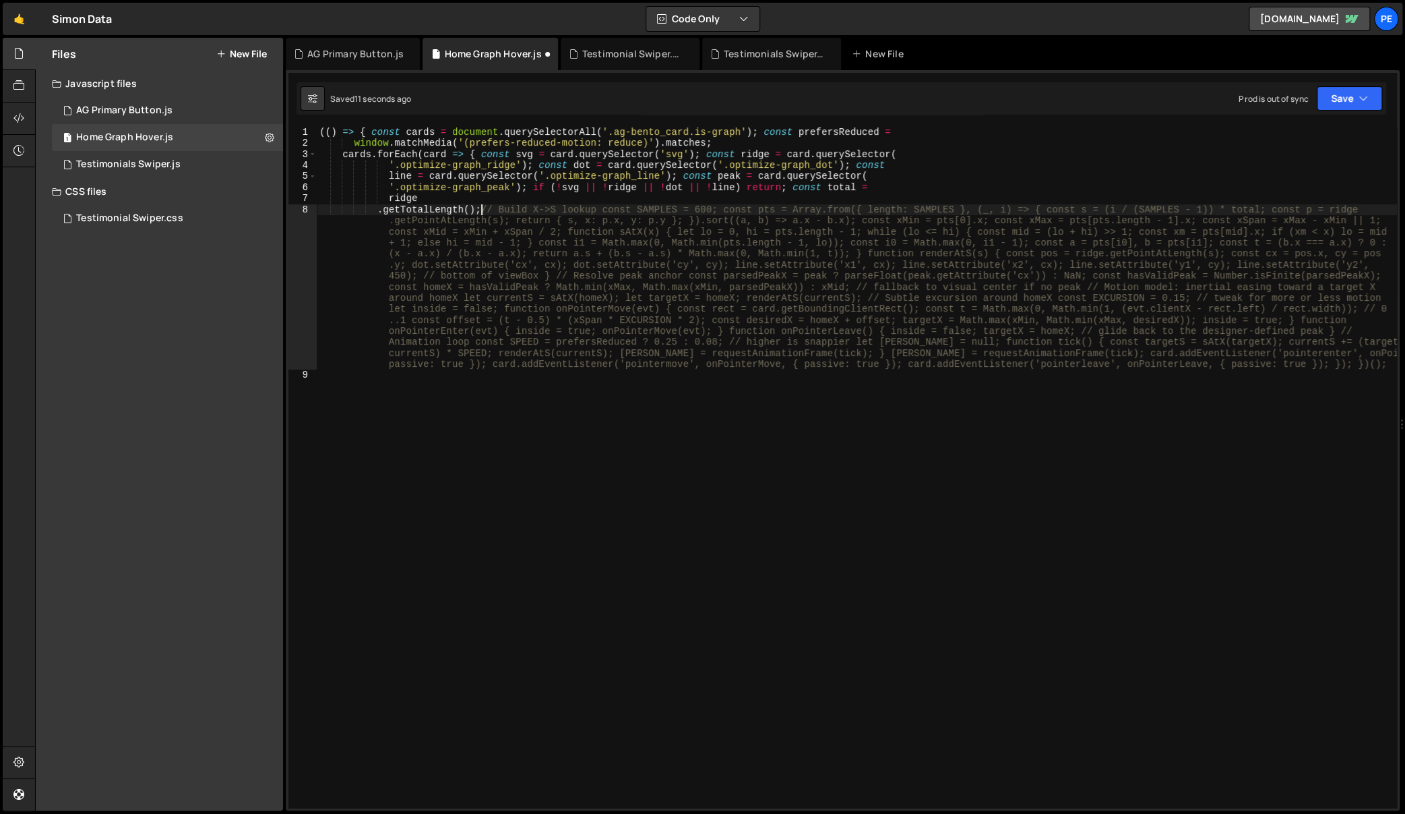
type textarea ".getTotalLength(); // Build X->S lookup const SAMPLES = 600; const pts = Array.…"
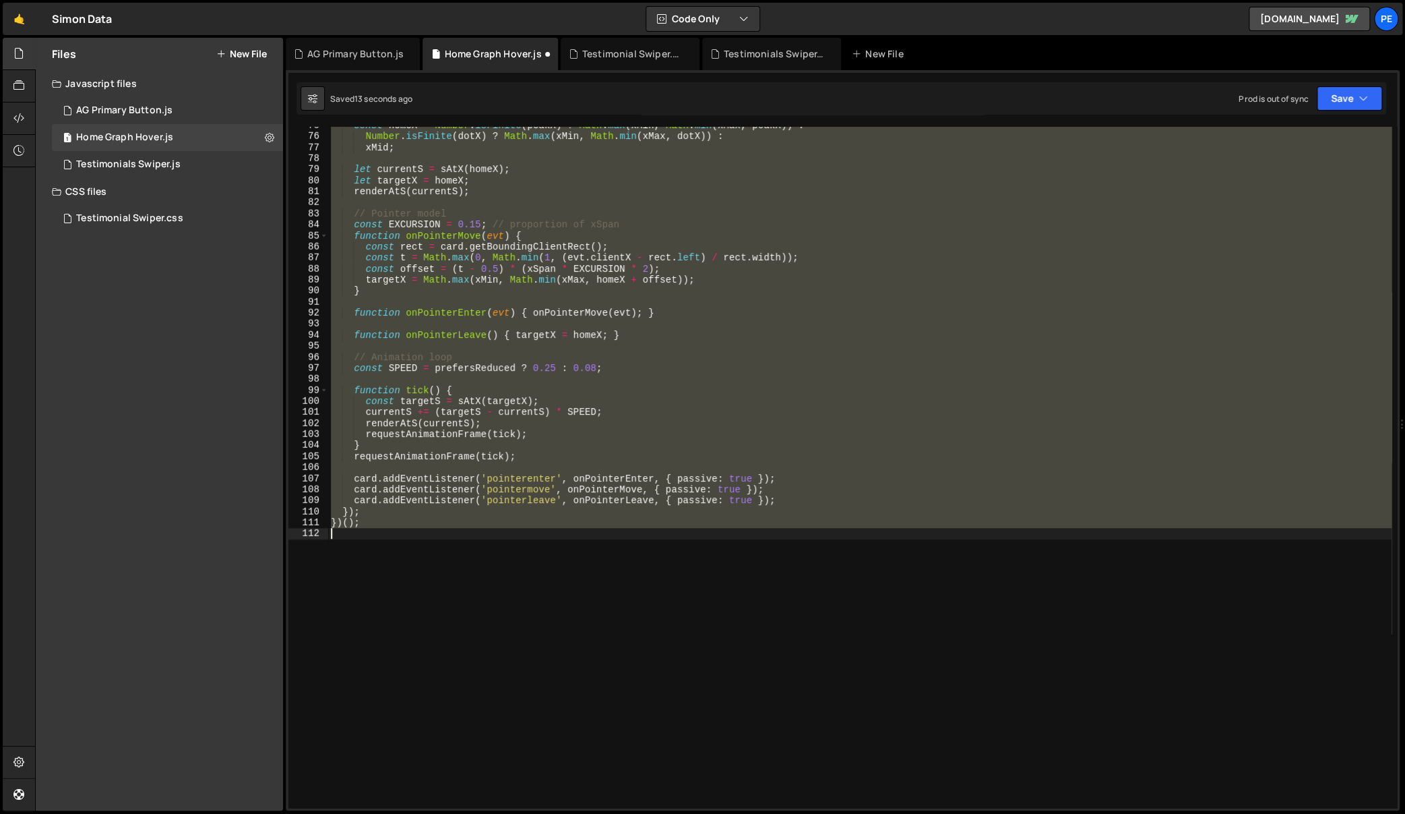
scroll to position [789, 0]
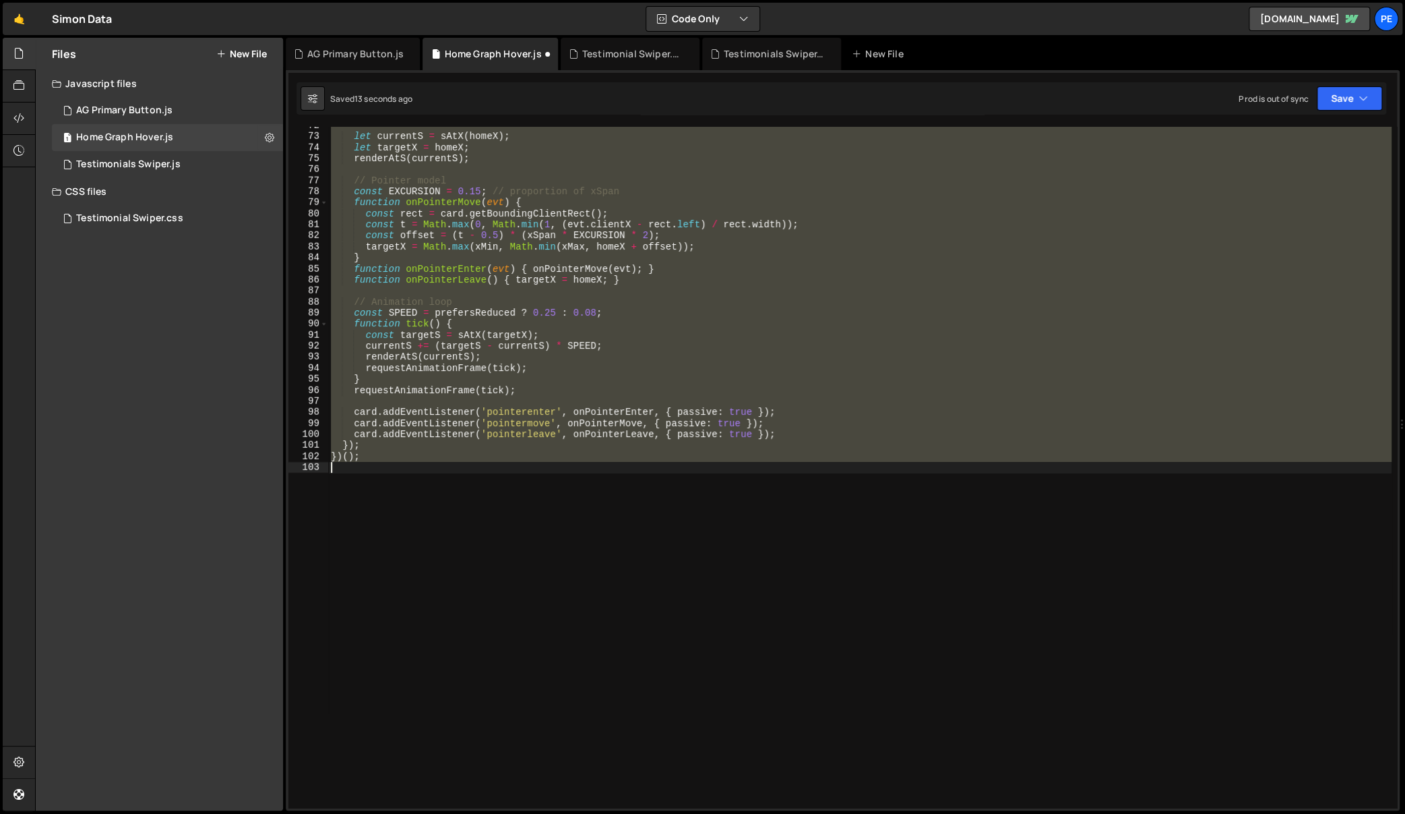
type textarea "})();"
click at [615, 469] on div "let currentS = sAtX ( homeX ) ; let targetX = homeX ; renderAtS ( currentS ) ; …" at bounding box center [860, 467] width 1064 height 681
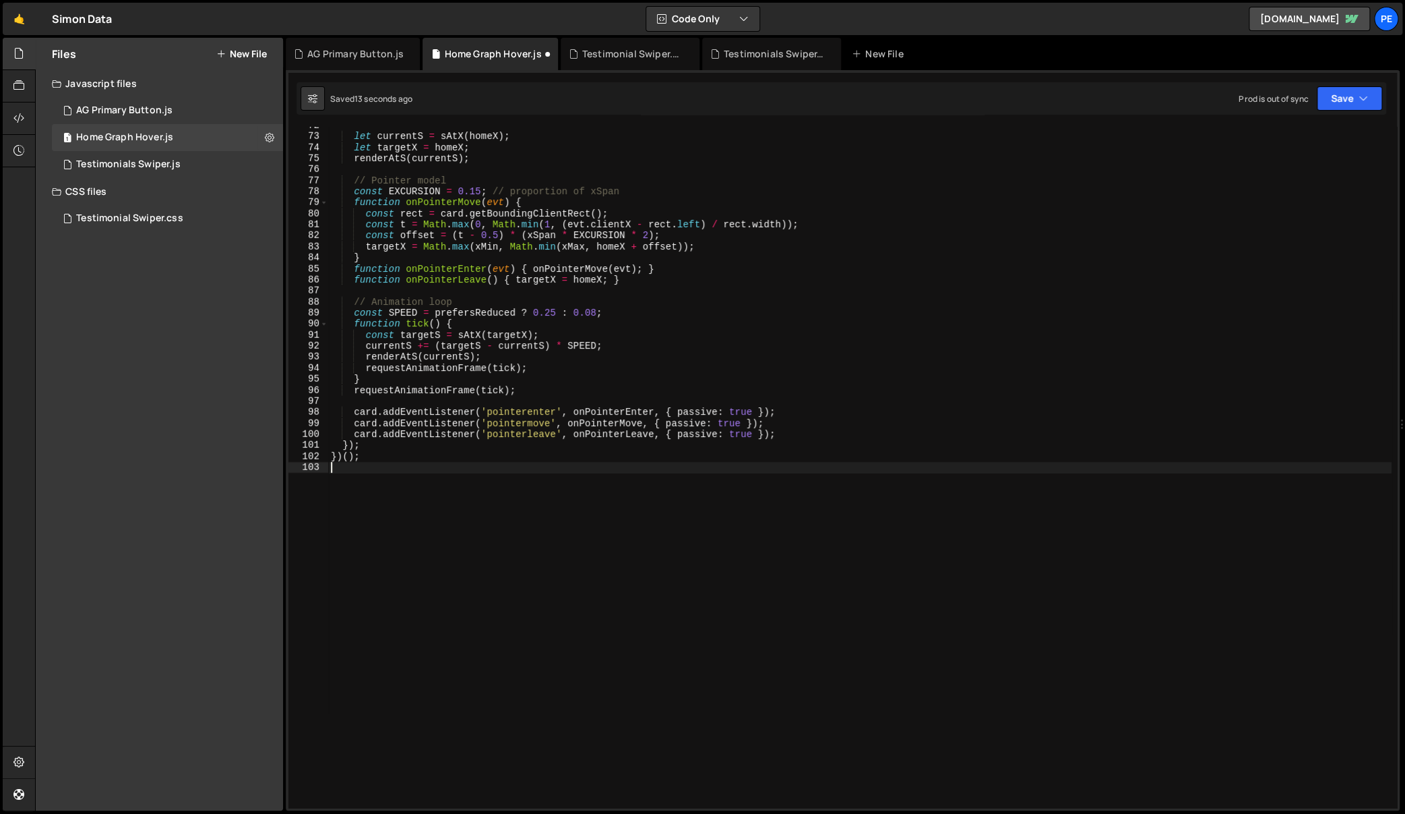
type textarea "})();"
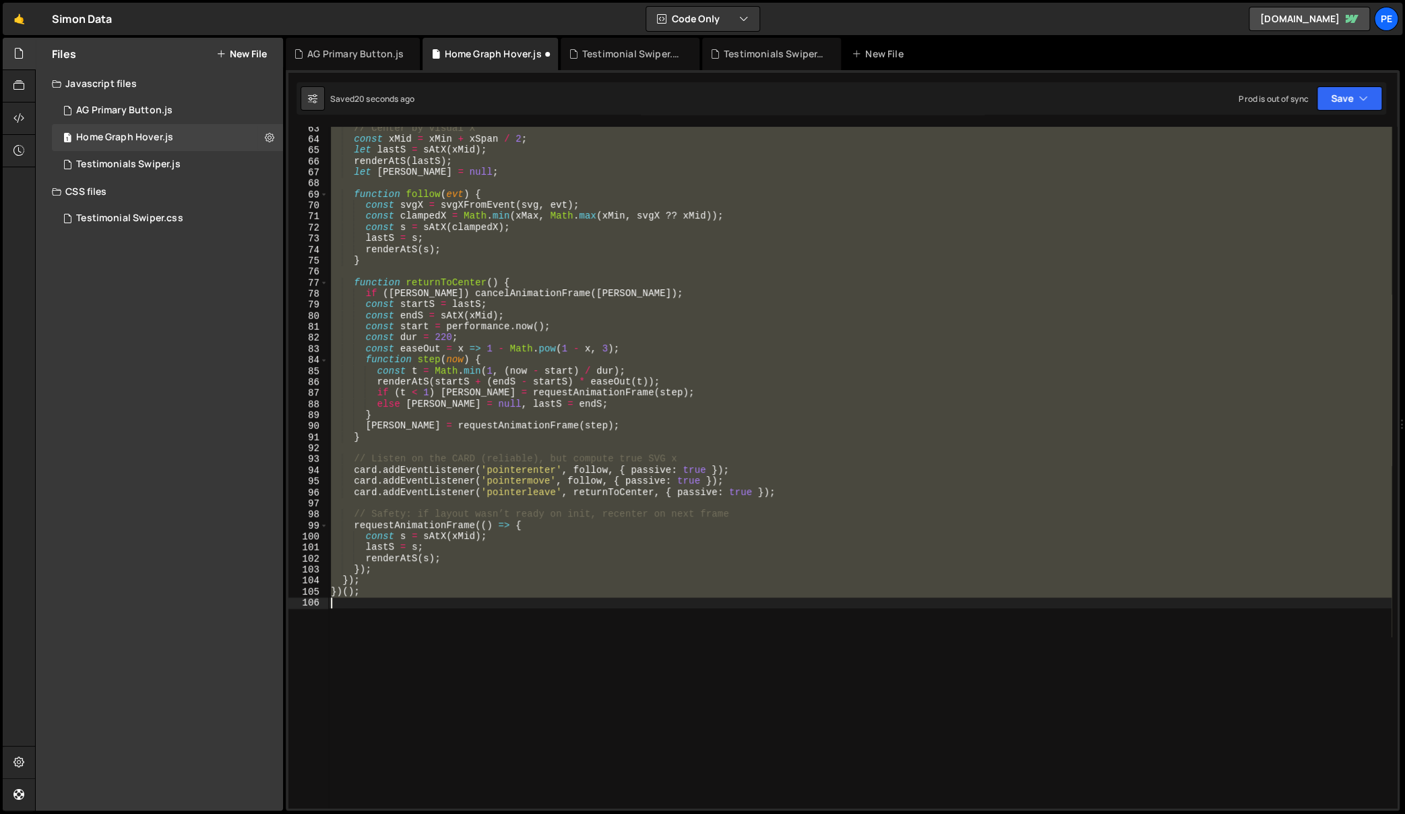
scroll to position [646, 0]
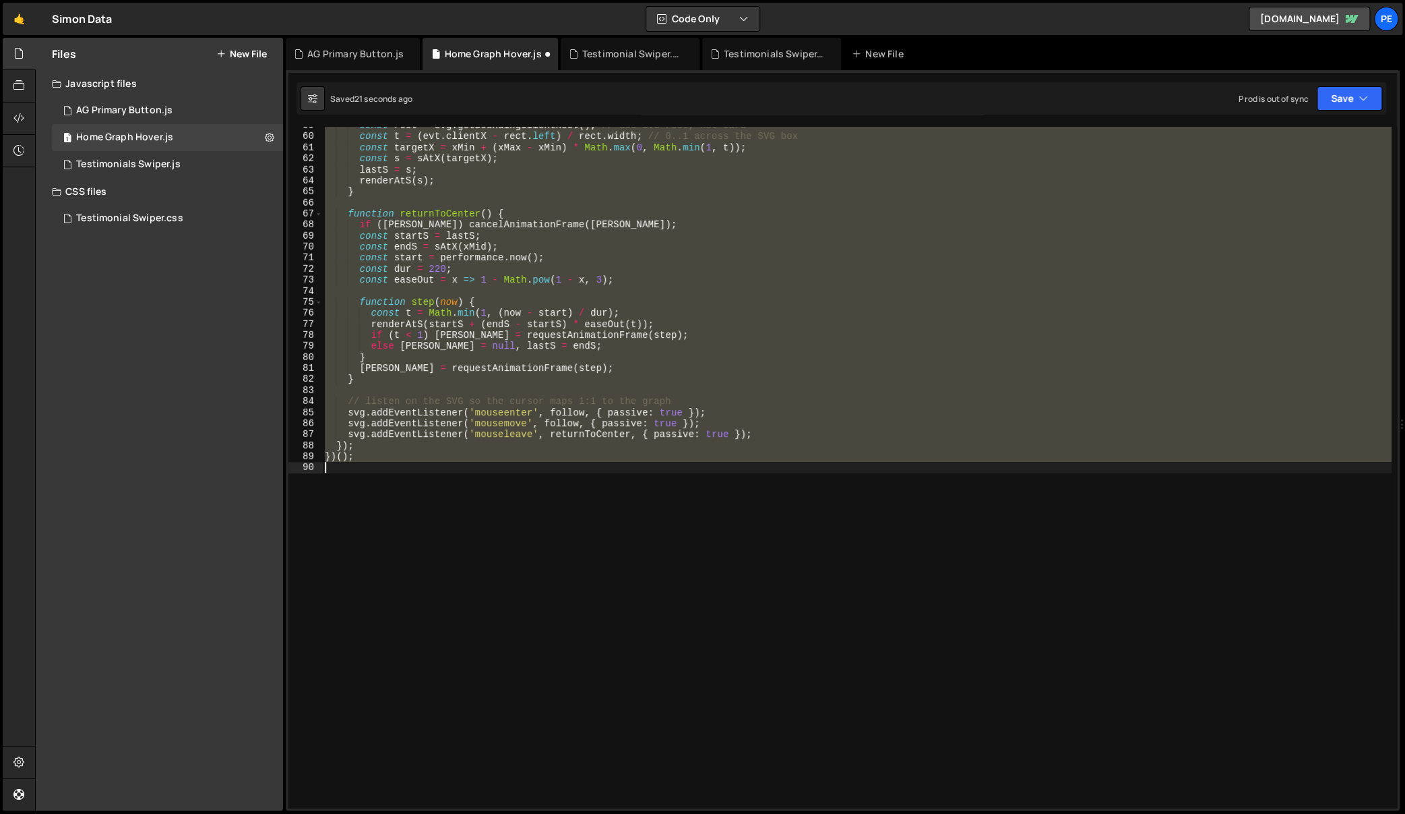
click at [698, 526] on div "const rect = svg . getBoundingClientRect ( ) ; // use SVG rect, not card const …" at bounding box center [857, 472] width 1070 height 704
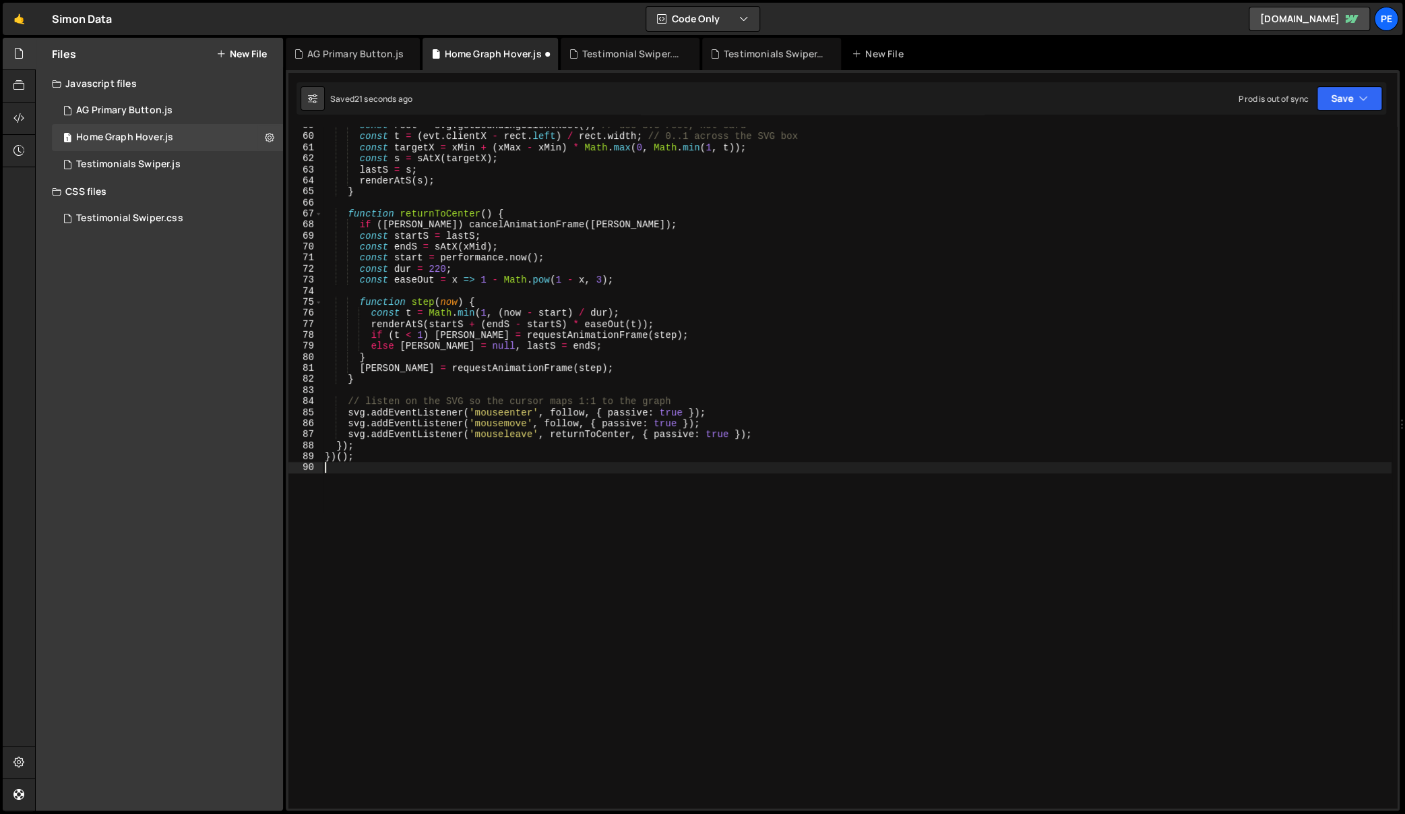
type textarea "})();"
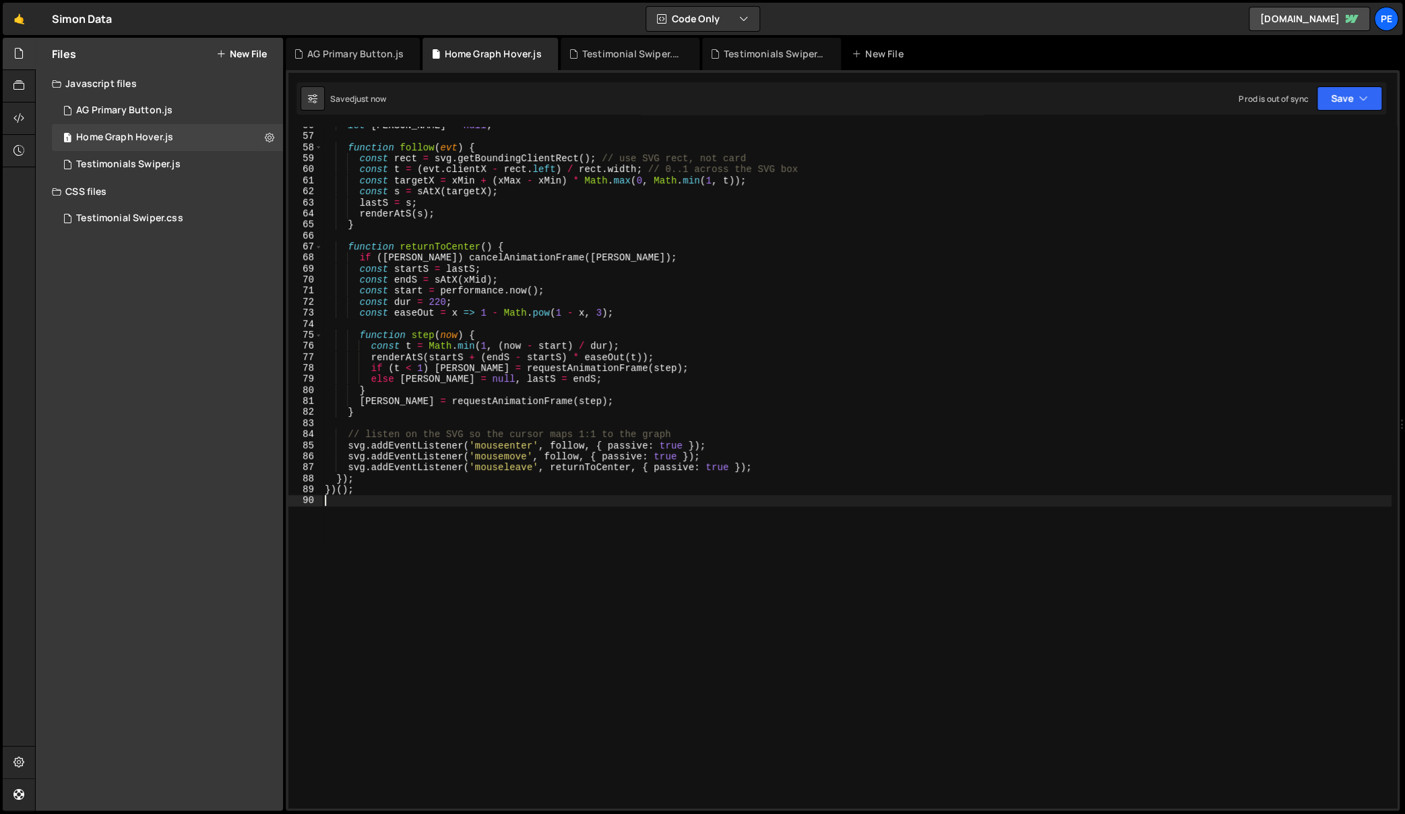
scroll to position [447, 0]
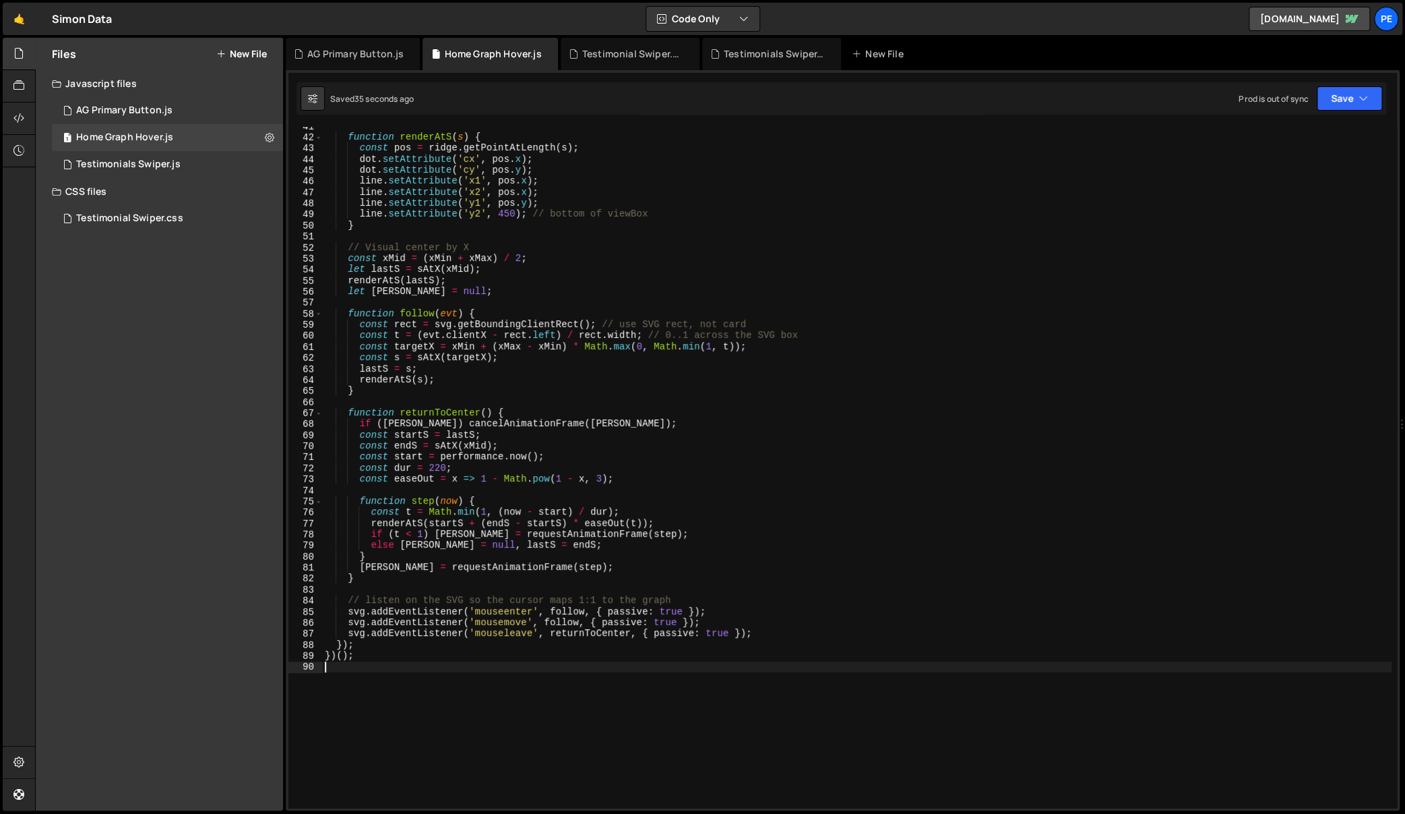
click at [972, 366] on div "function renderAtS ( s ) { const pos = ridge . getPointAtLength ( s ) ; dot . s…" at bounding box center [857, 473] width 1070 height 704
type textarea "lastS = s;"
click at [893, 493] on div "function renderAtS ( s ) { const pos = ridge . getPointAtLength ( s ) ; dot . s…" at bounding box center [857, 473] width 1070 height 704
click at [910, 344] on div "function renderAtS ( s ) { const pos = ridge . getPointAtLength ( s ) ; dot . s…" at bounding box center [857, 473] width 1070 height 704
type textarea "})();"
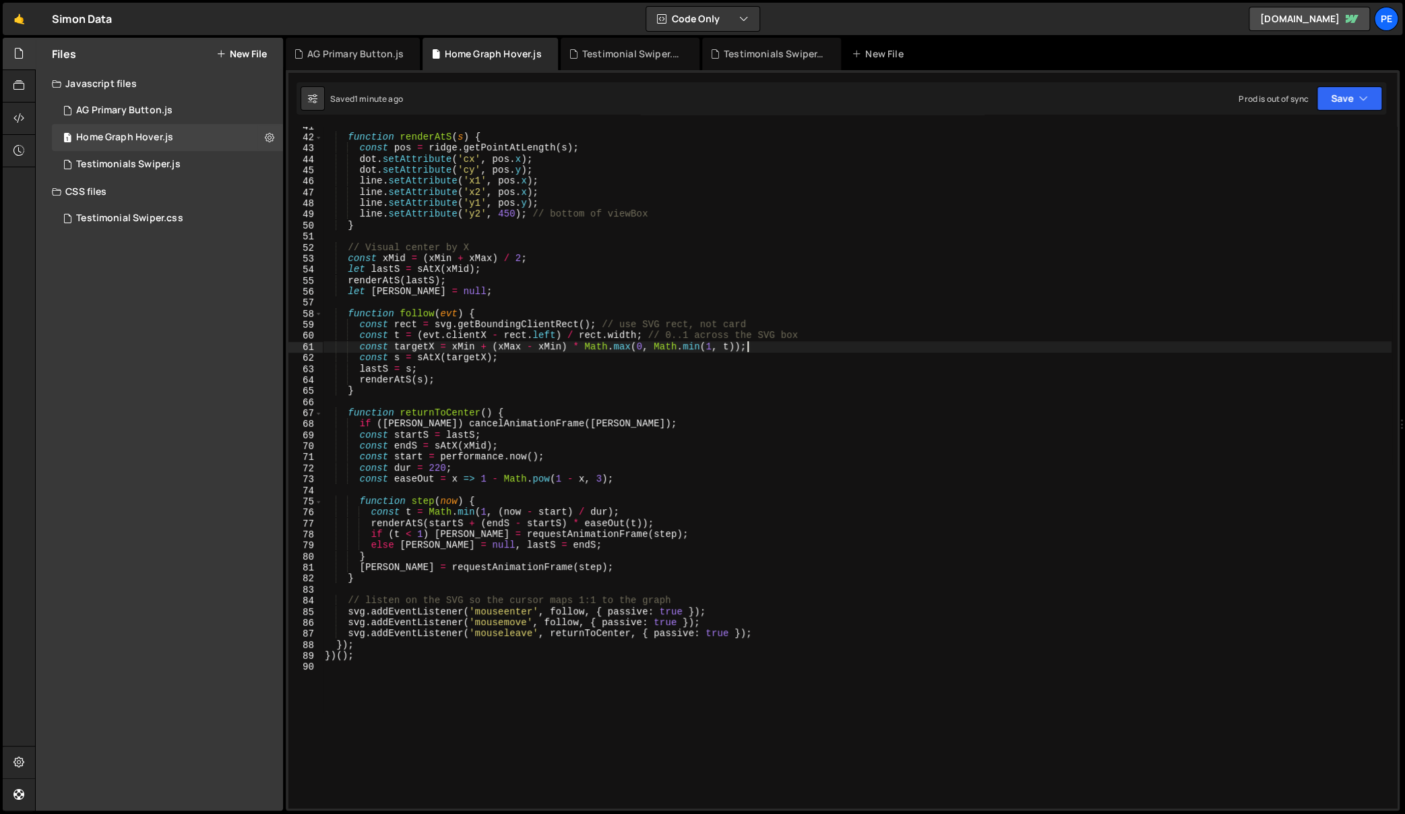
paste textarea
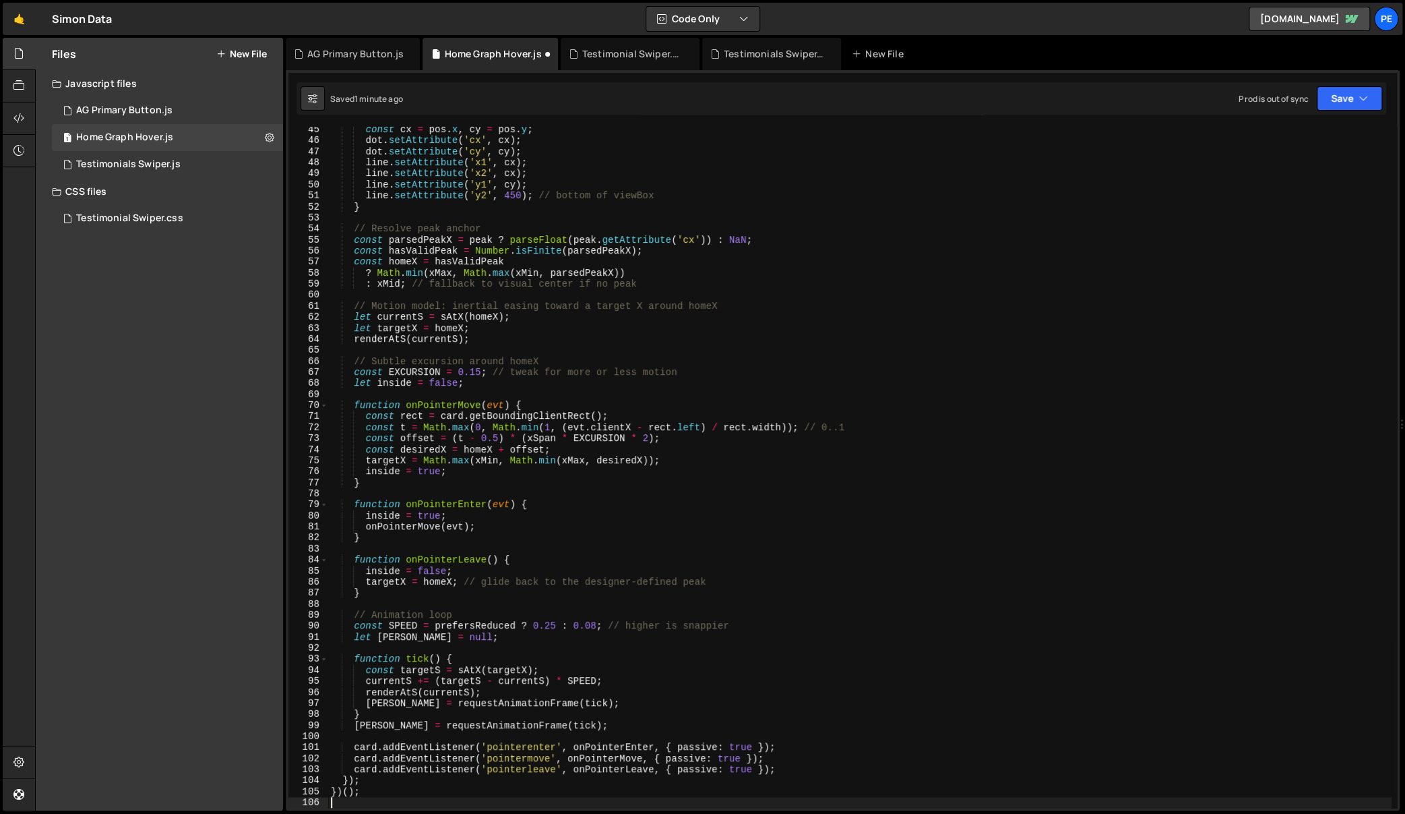
scroll to position [487, 0]
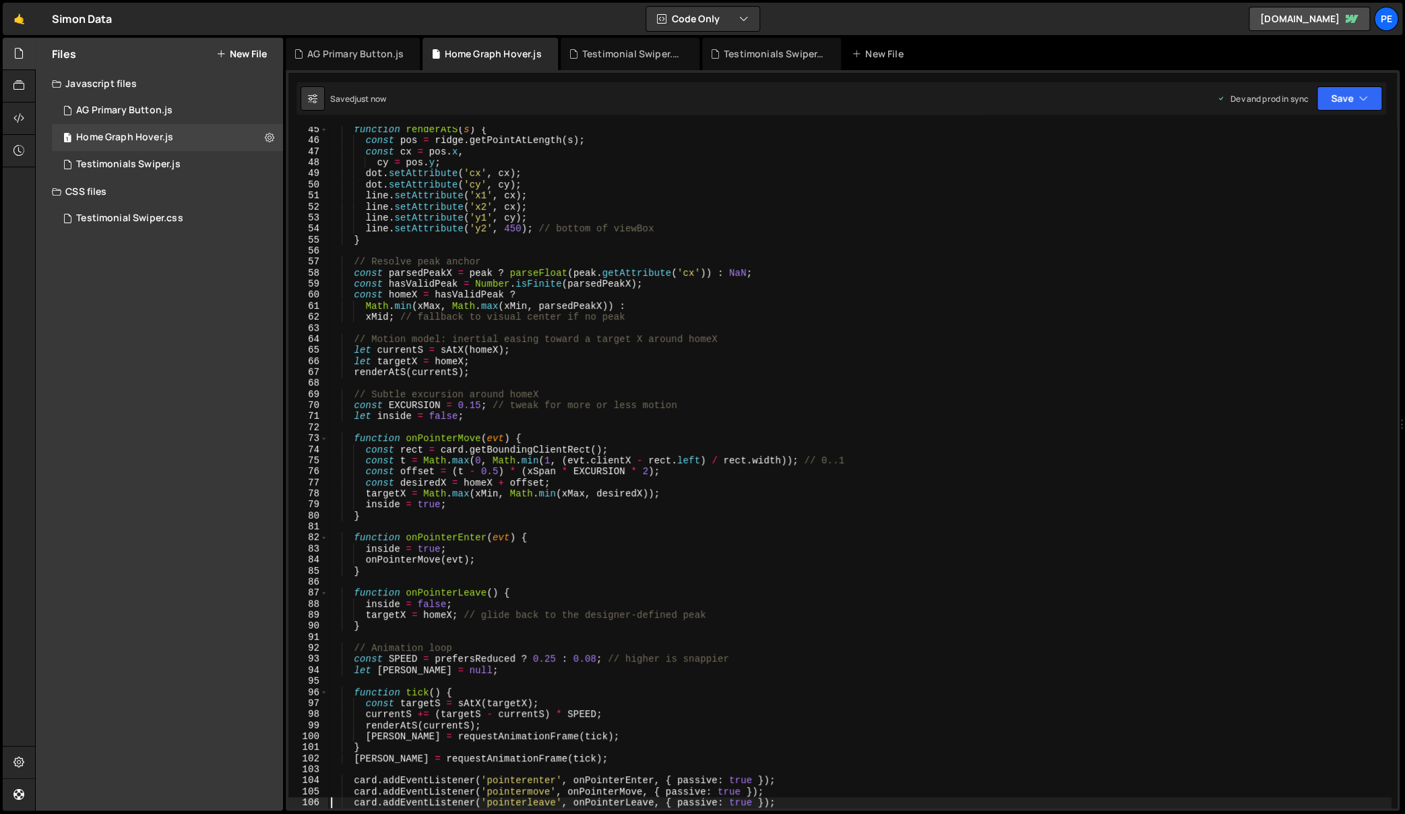
click at [735, 192] on div "function renderAtS ( s ) { const pos = ridge . getPointAtLength ( s ) ; const c…" at bounding box center [860, 476] width 1064 height 704
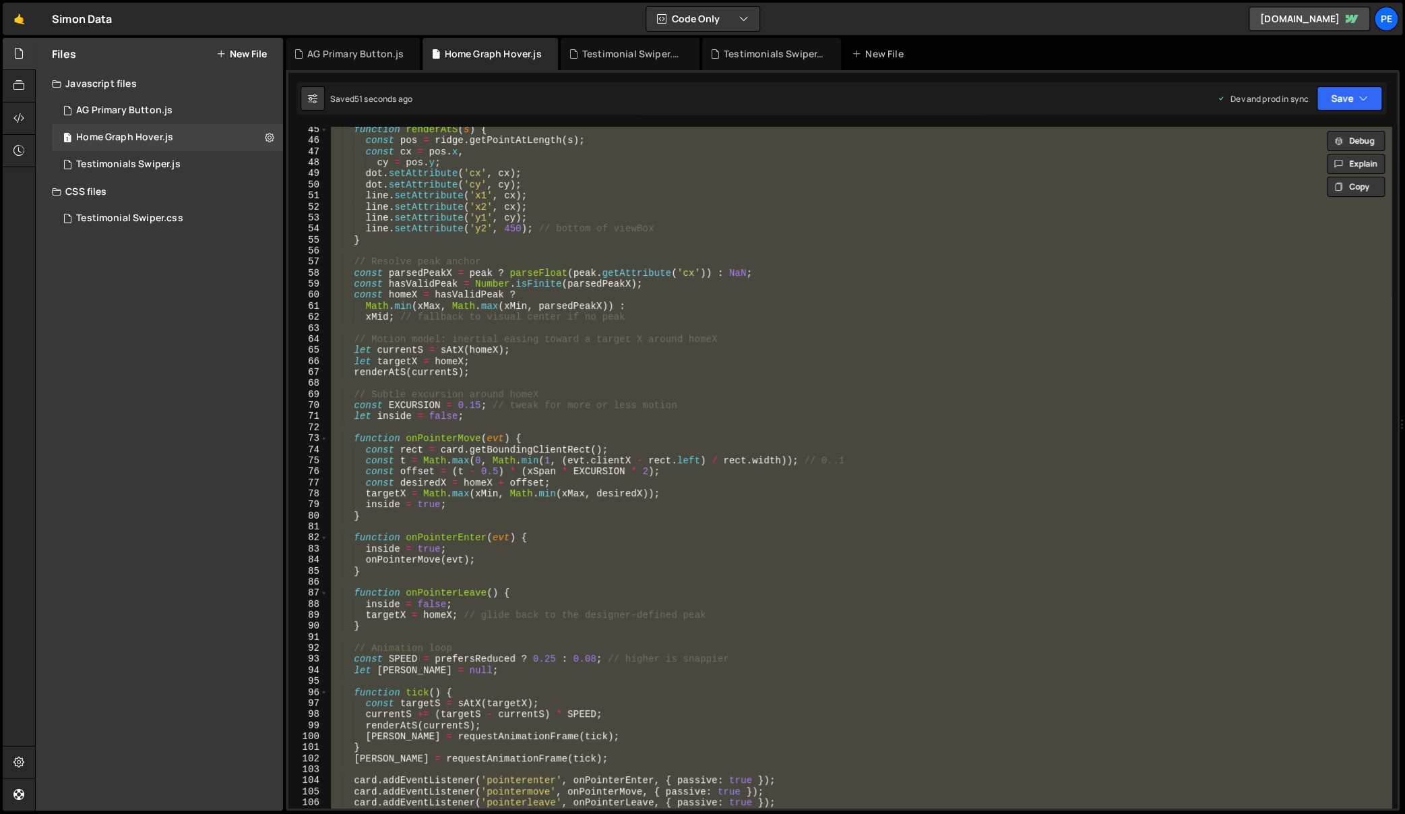
click at [847, 298] on div "function renderAtS ( s ) { const pos = ridge . getPointAtLength ( s ) ; const c…" at bounding box center [860, 467] width 1064 height 681
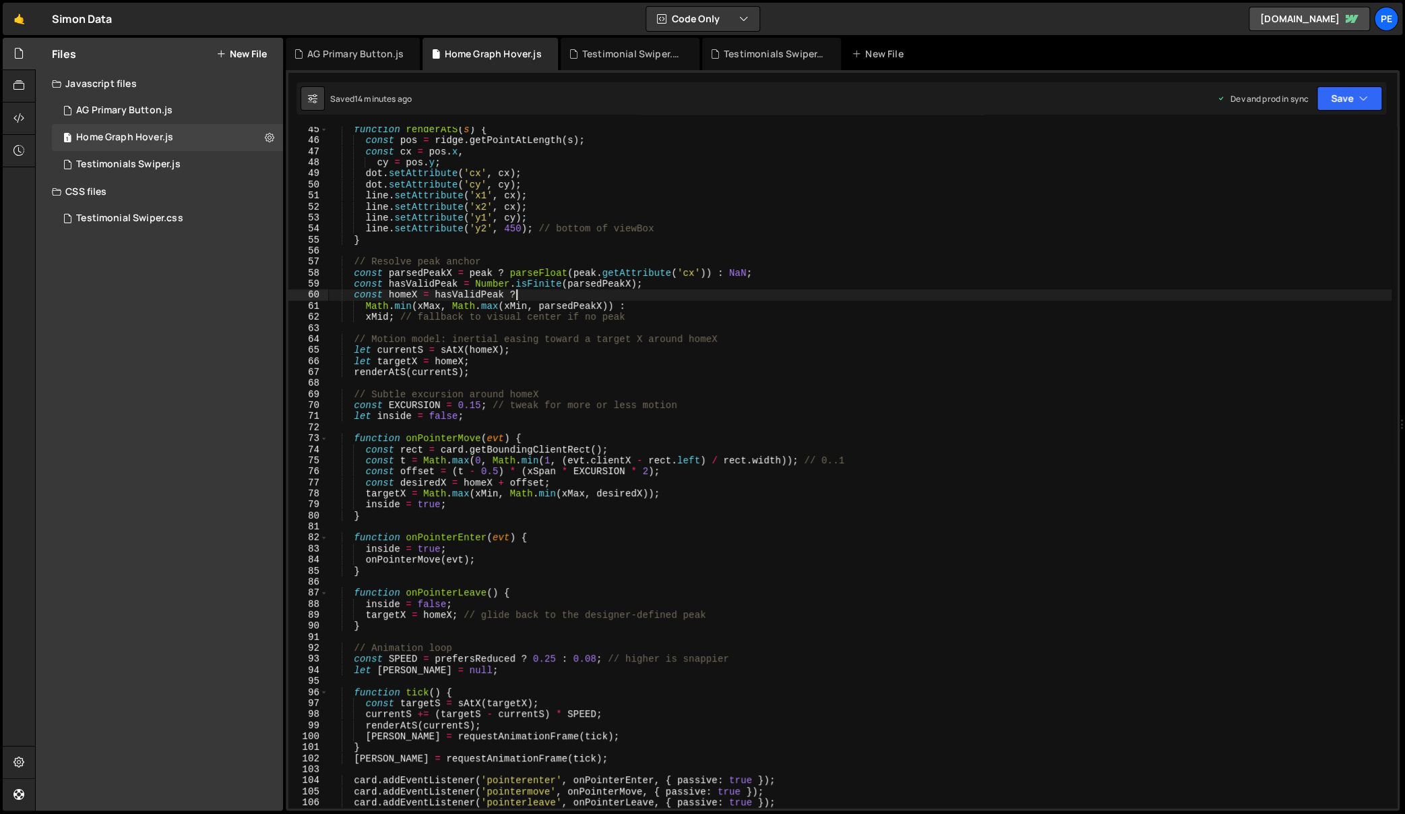
click at [712, 237] on div "function renderAtS ( s ) { const pos = ridge . getPointAtLength ( s ) ; const c…" at bounding box center [860, 476] width 1064 height 704
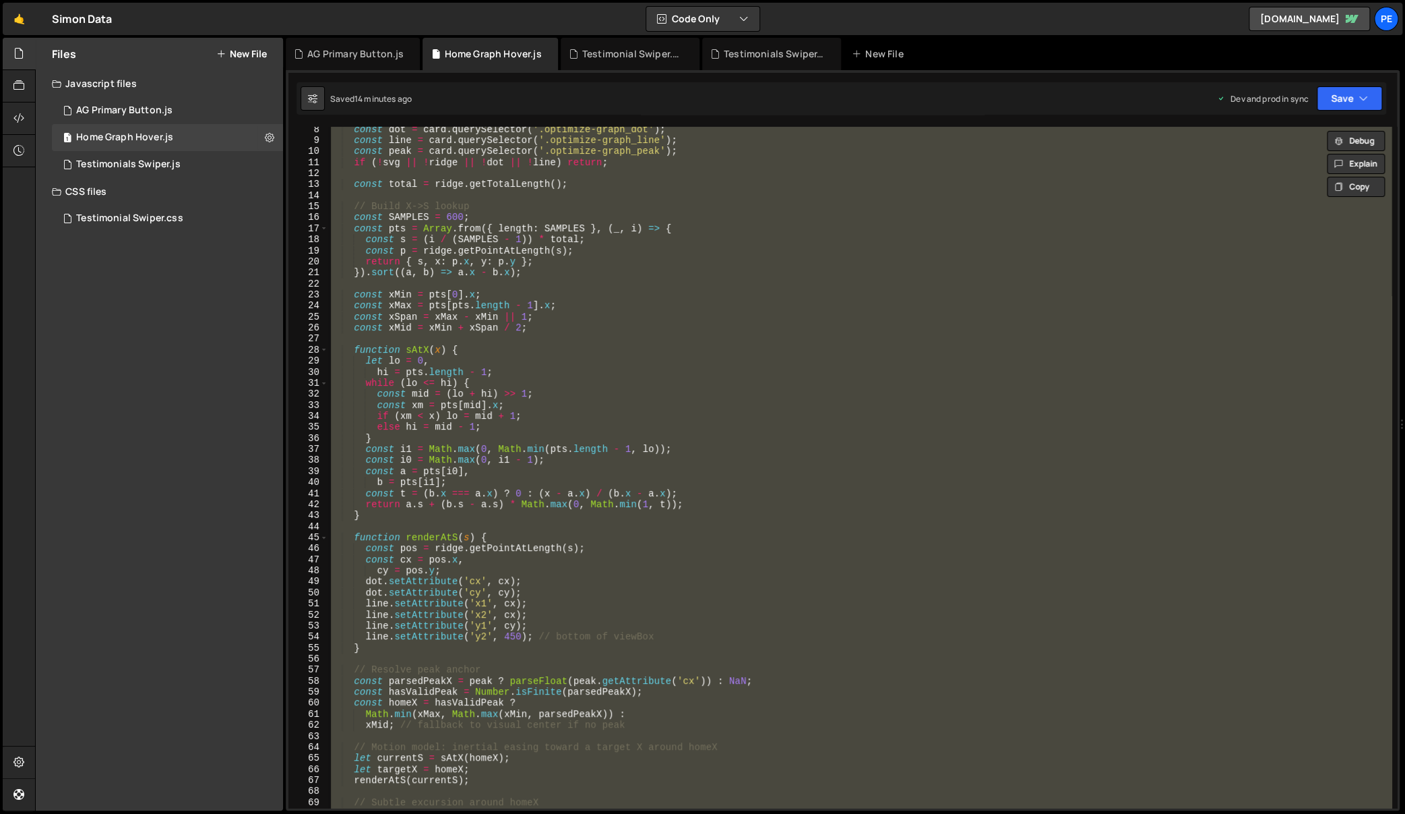
scroll to position [80, 0]
click at [764, 457] on div "const dot = card . querySelector ( '.optimize-graph_dot' ) ; const line = card …" at bounding box center [860, 467] width 1064 height 681
type textarea "const i0 = Math.max(0, i1 - 1);"
